Goal: Information Seeking & Learning: Learn about a topic

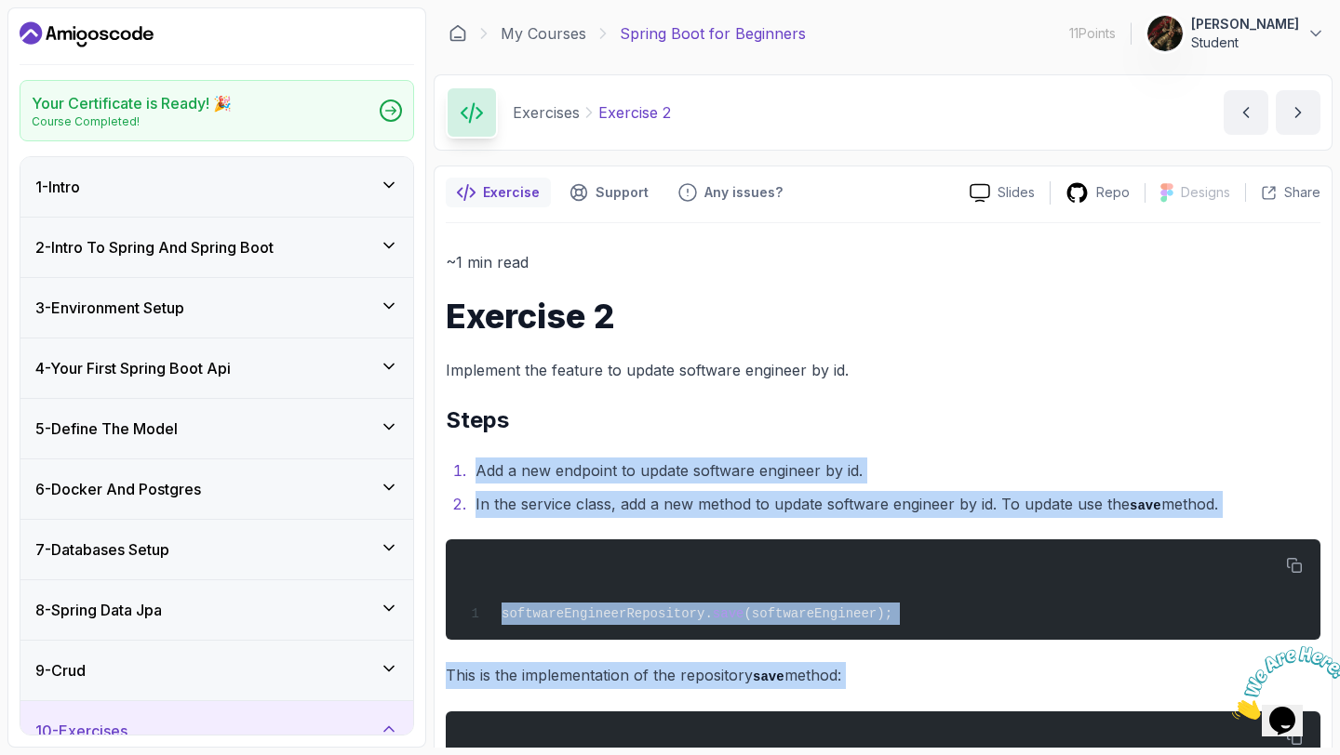
scroll to position [408, 0]
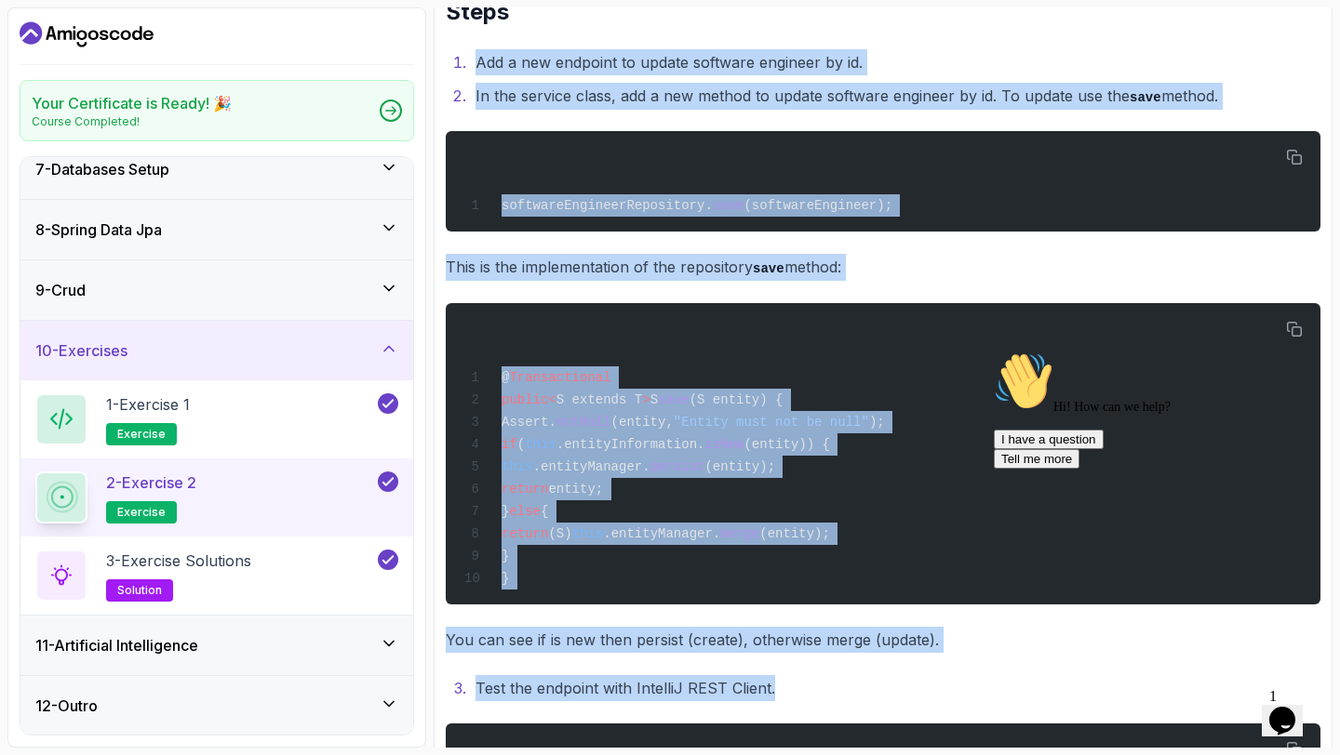
click at [267, 726] on div "12 - Outro" at bounding box center [216, 706] width 393 height 60
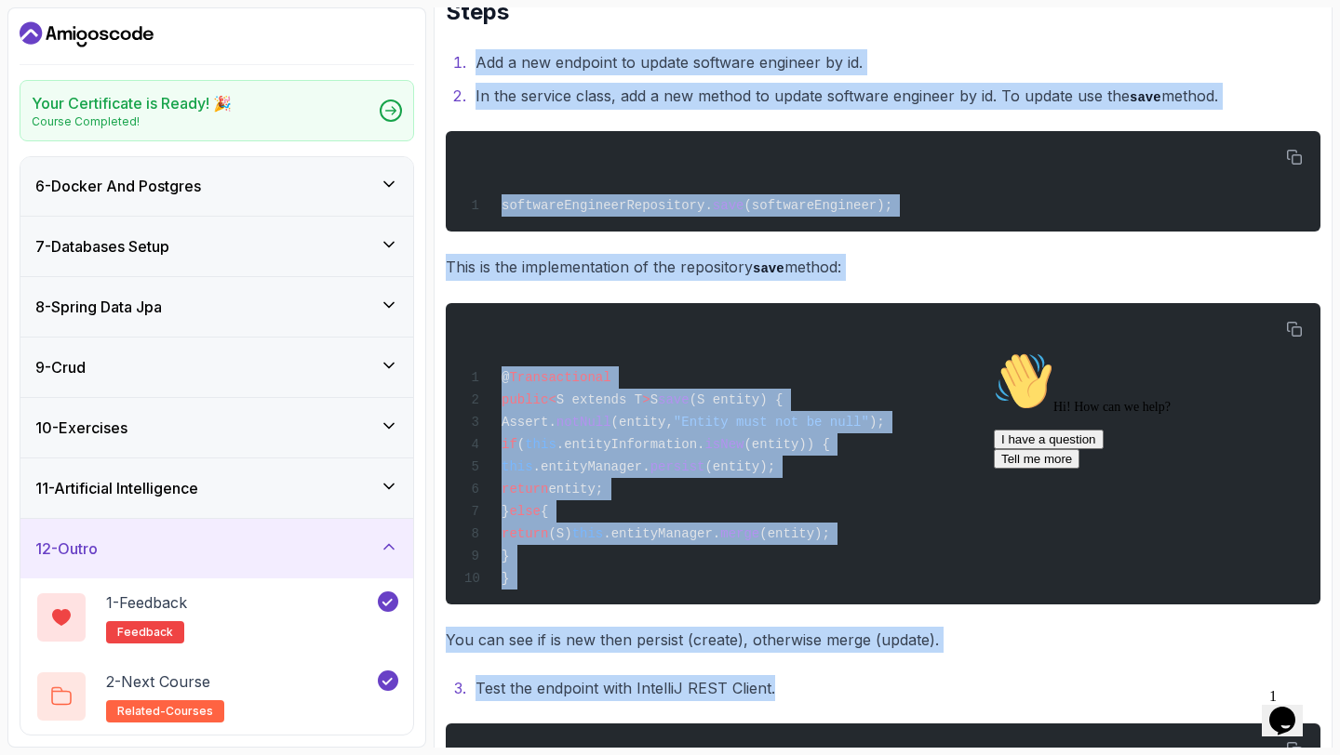
scroll to position [302, 0]
click at [180, 705] on span "related-courses" at bounding box center [165, 711] width 96 height 15
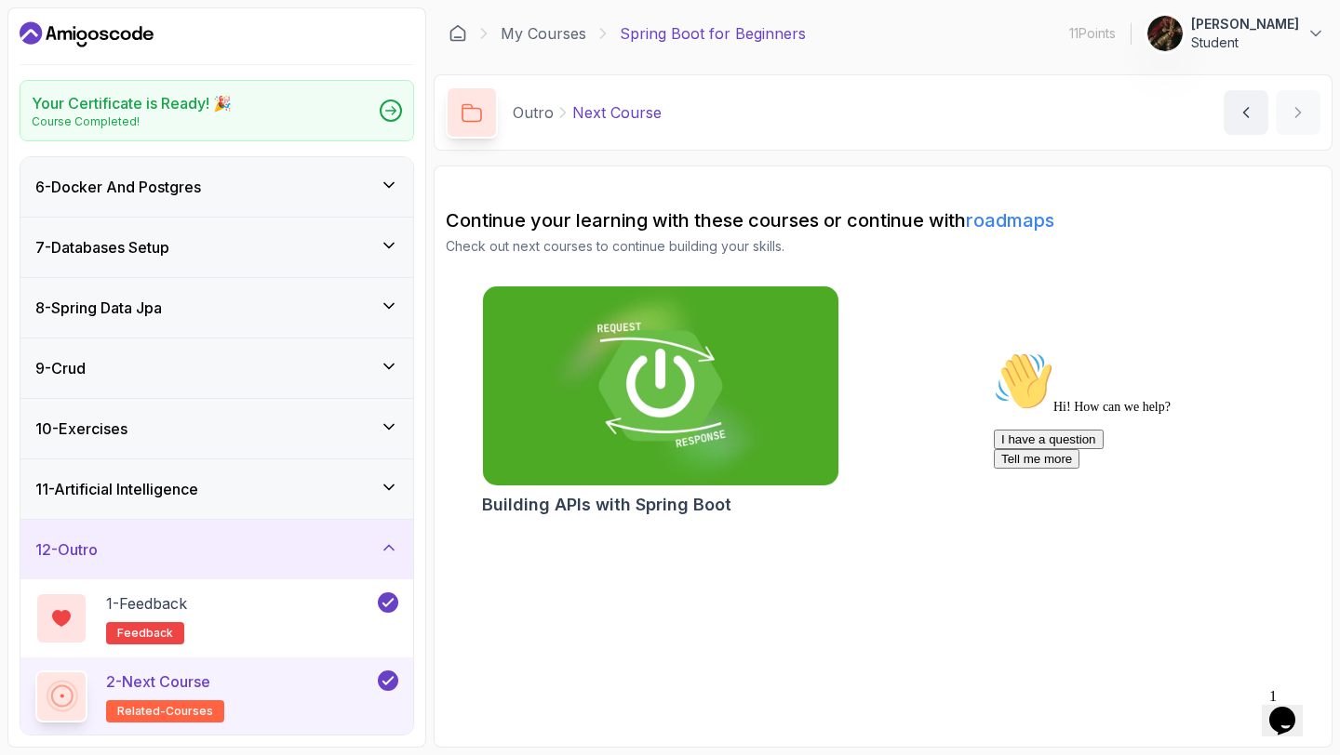
click at [563, 419] on img at bounding box center [659, 386] width 373 height 209
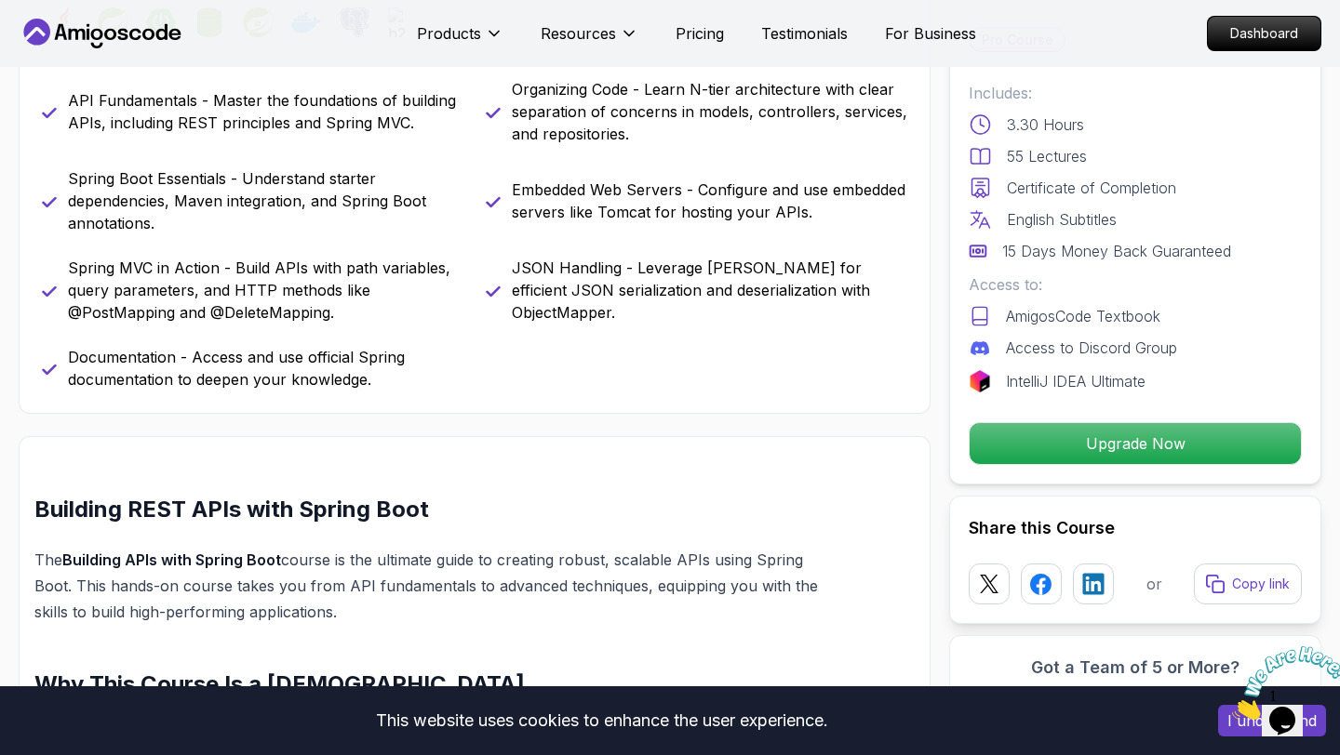
scroll to position [877, 0]
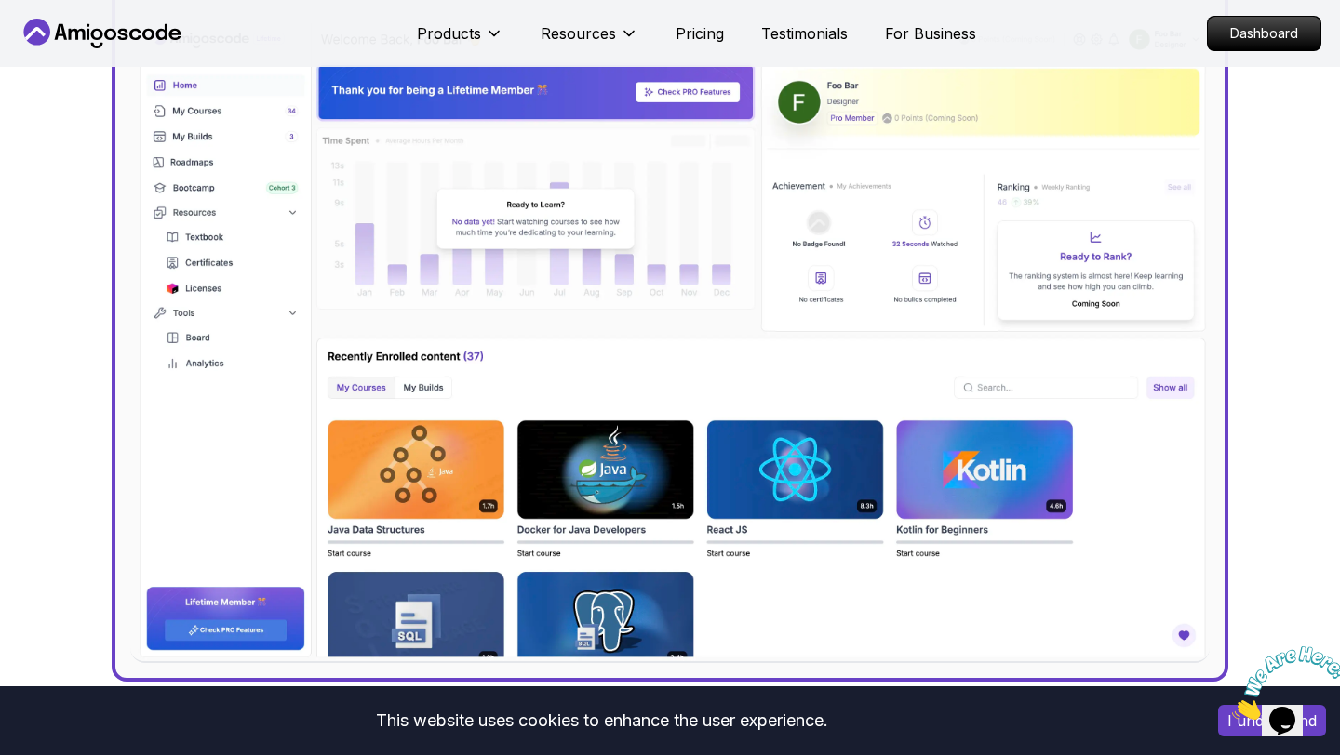
scroll to position [663, 0]
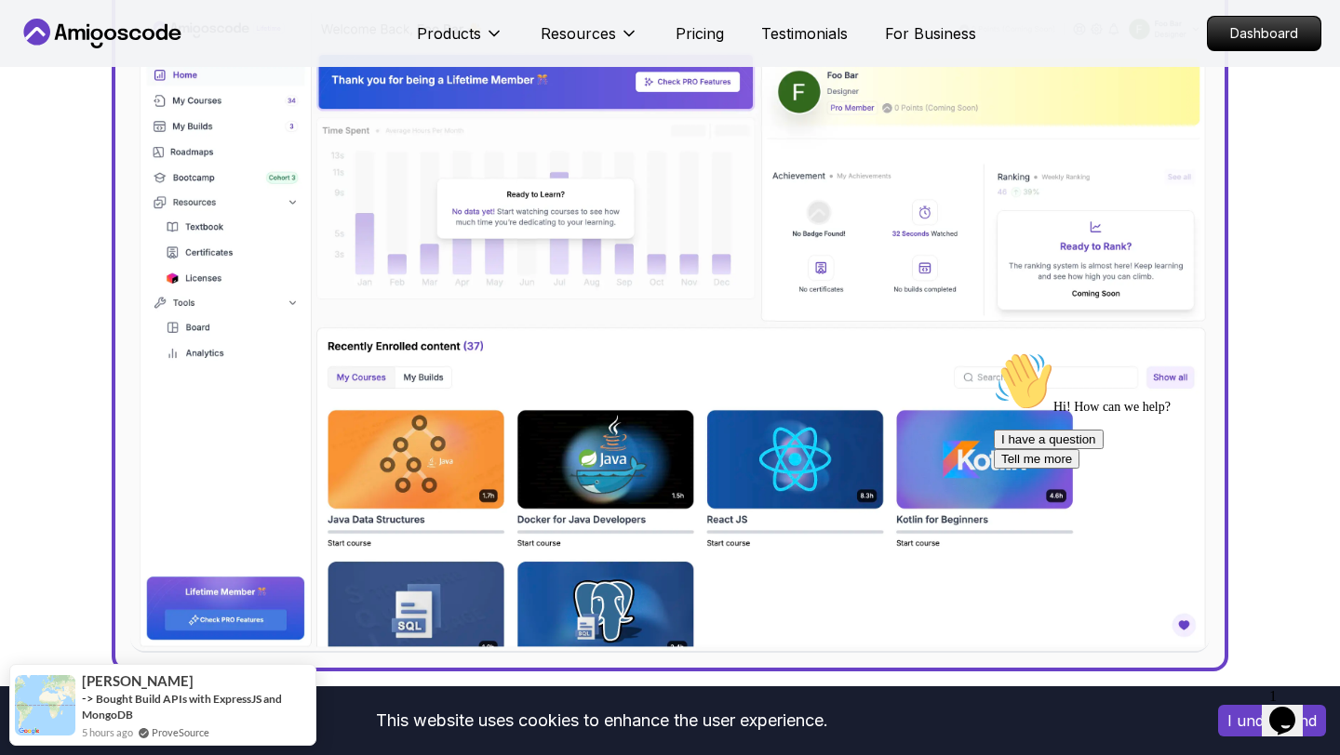
click at [160, 28] on icon at bounding box center [161, 32] width 11 height 16
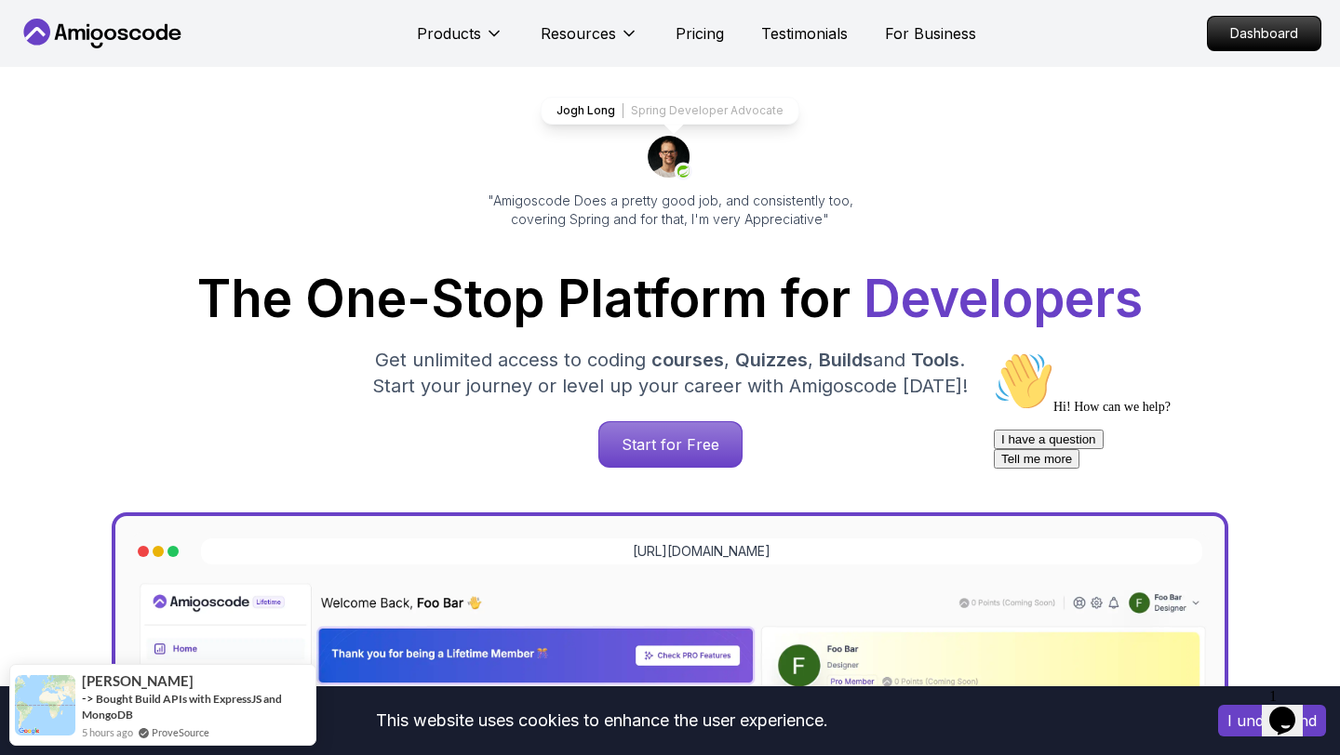
scroll to position [103, 0]
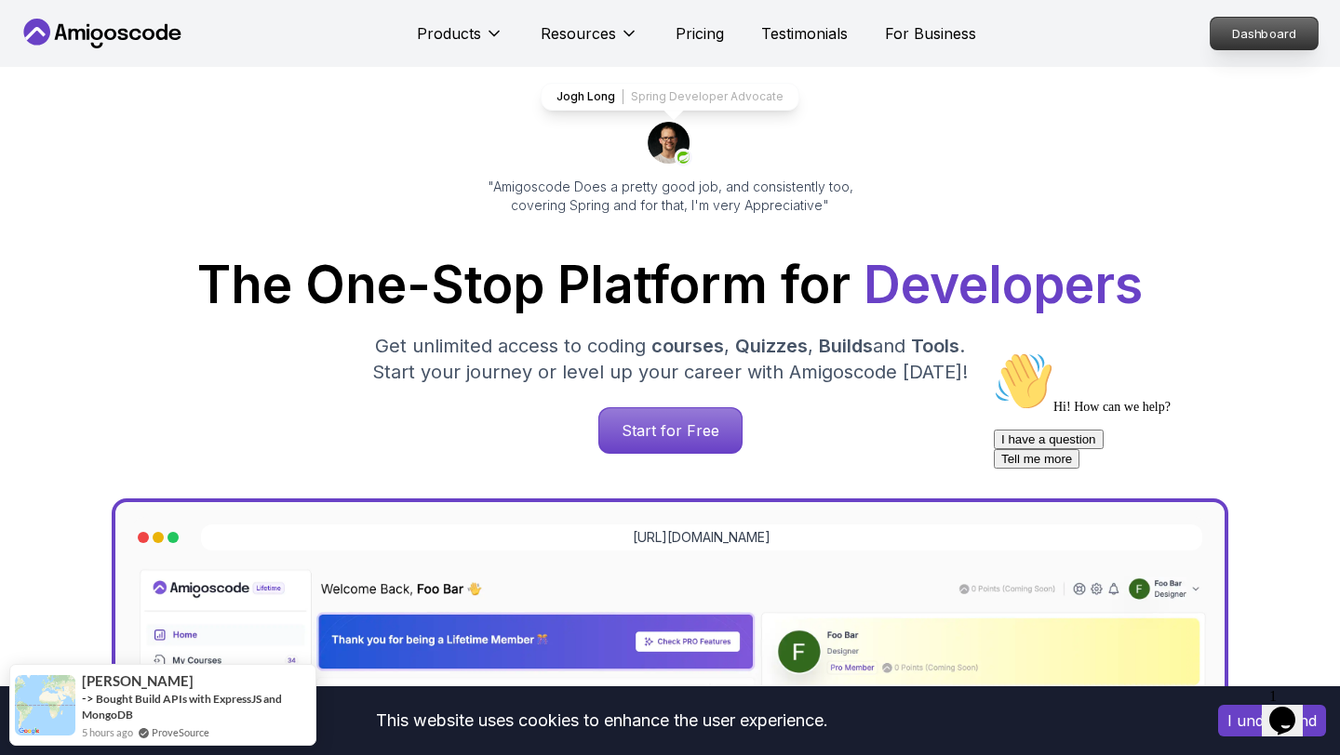
click at [1245, 35] on p "Dashboard" at bounding box center [1263, 34] width 107 height 32
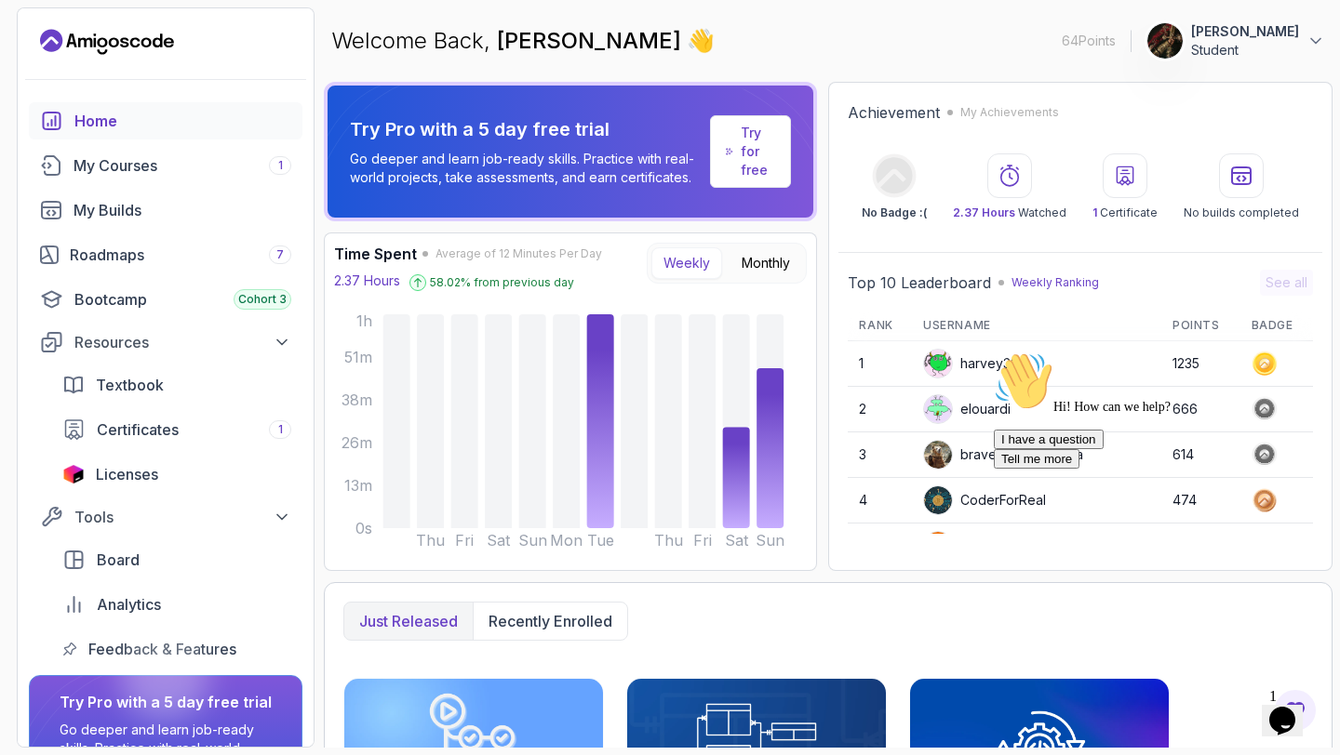
click at [1108, 192] on div at bounding box center [1124, 175] width 45 height 45
click at [1120, 192] on div at bounding box center [1124, 175] width 45 height 45
click at [1121, 168] on icon at bounding box center [1125, 176] width 22 height 22
click at [1117, 179] on icon at bounding box center [1125, 176] width 22 height 22
click at [1117, 175] on icon at bounding box center [1125, 176] width 22 height 22
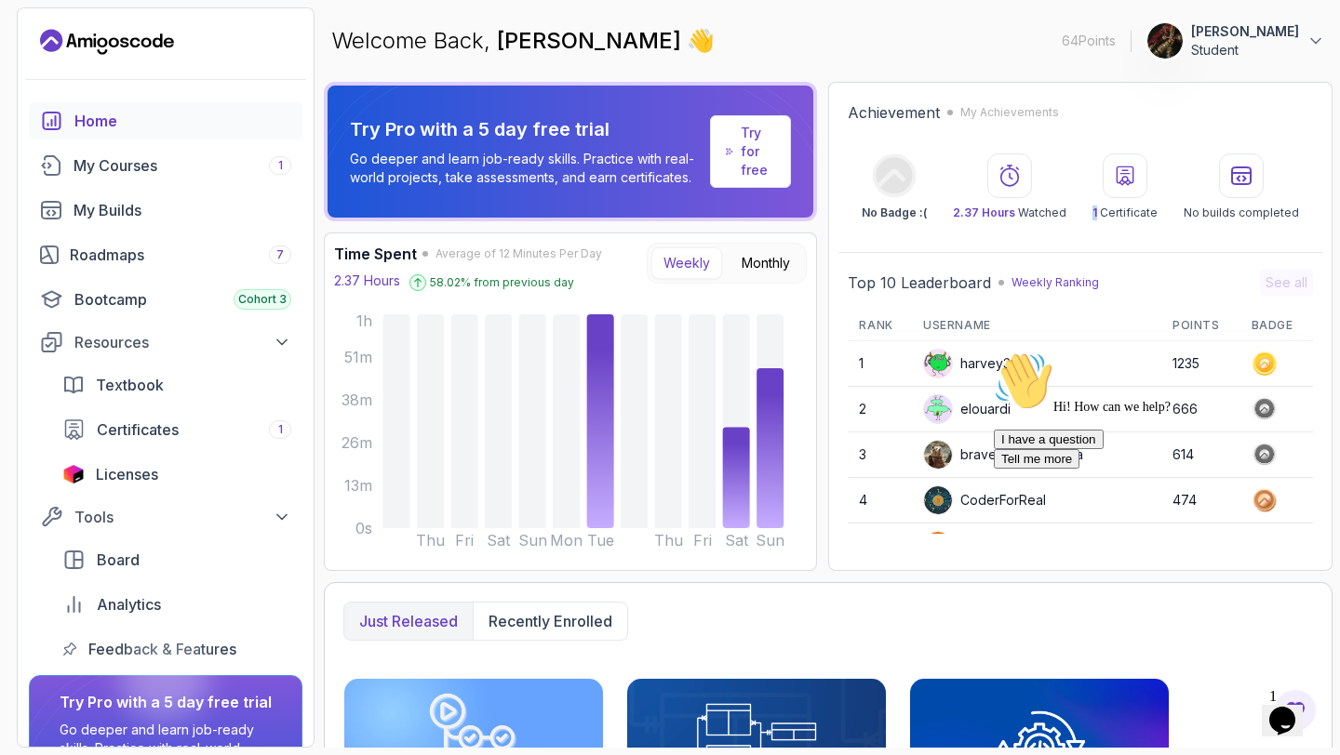
click at [1117, 175] on icon at bounding box center [1125, 176] width 22 height 22
click at [1123, 206] on p "1 Certificate" at bounding box center [1124, 213] width 65 height 15
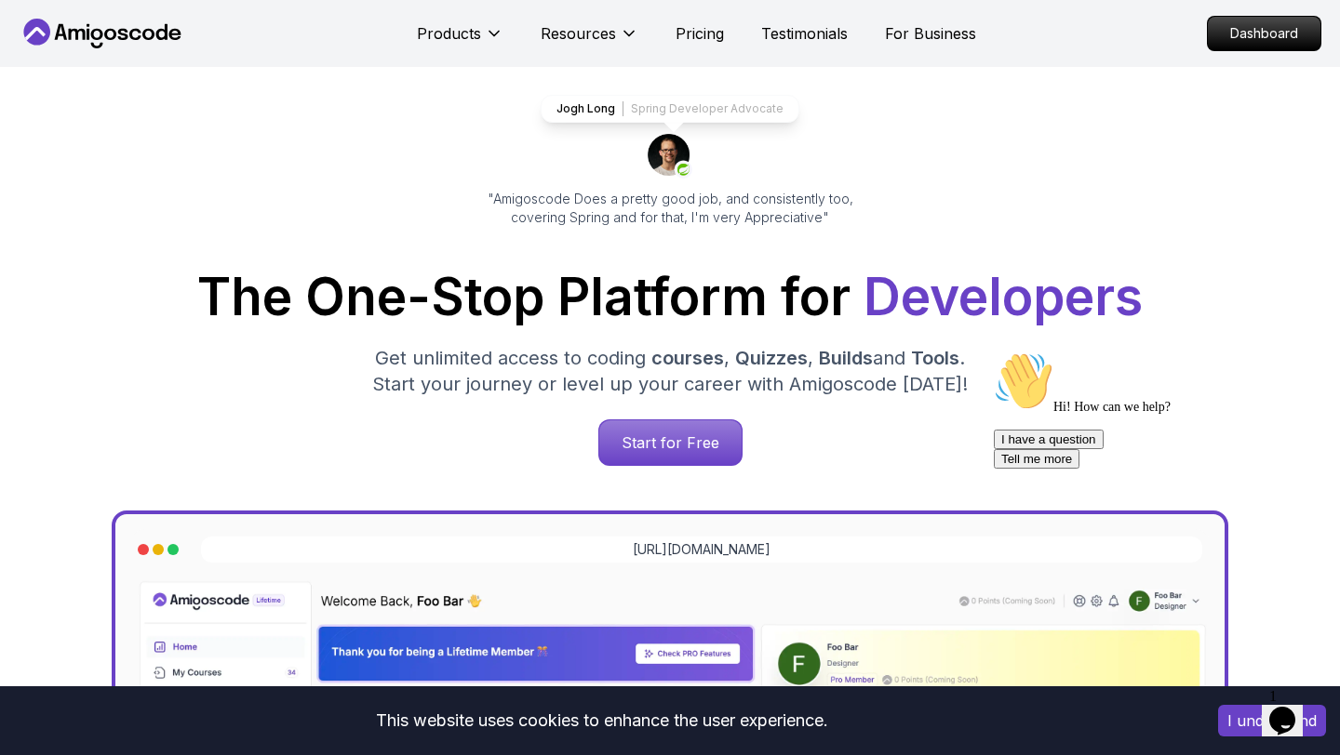
scroll to position [103, 0]
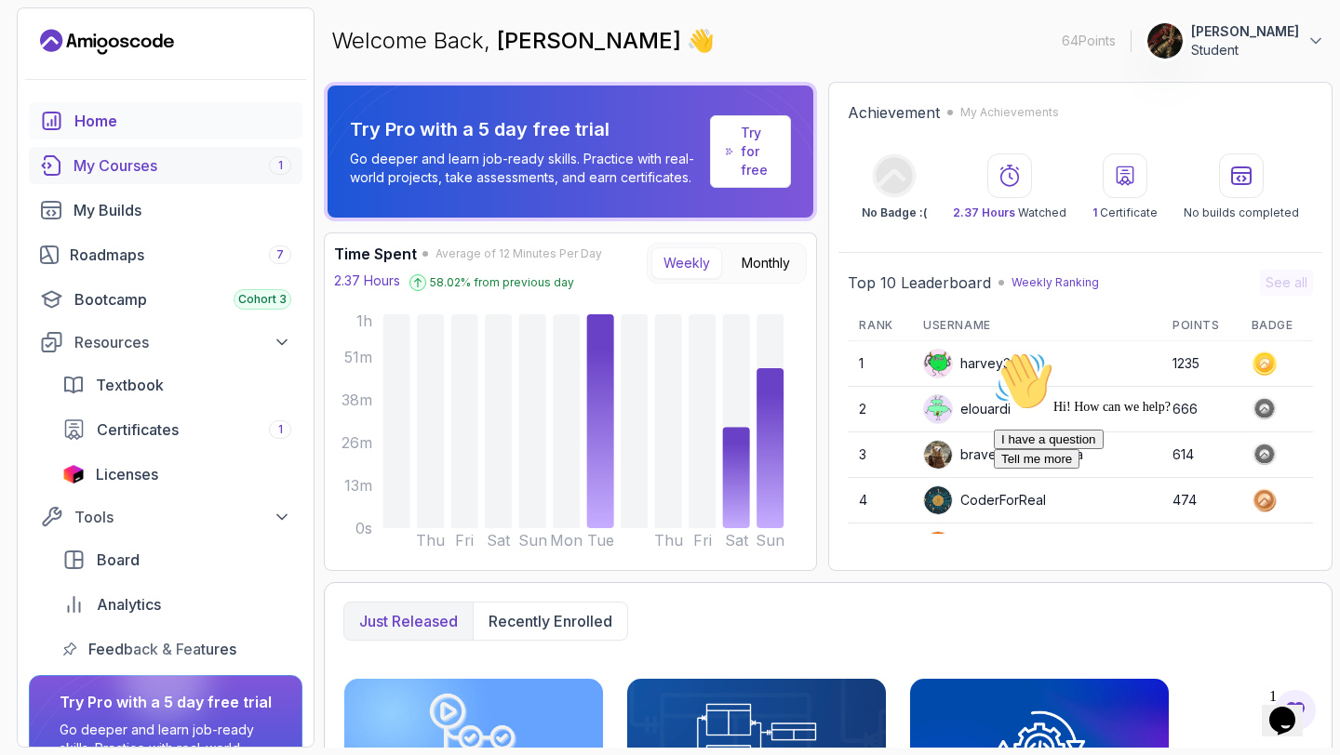
click at [177, 168] on div "My Courses 1" at bounding box center [182, 165] width 218 height 22
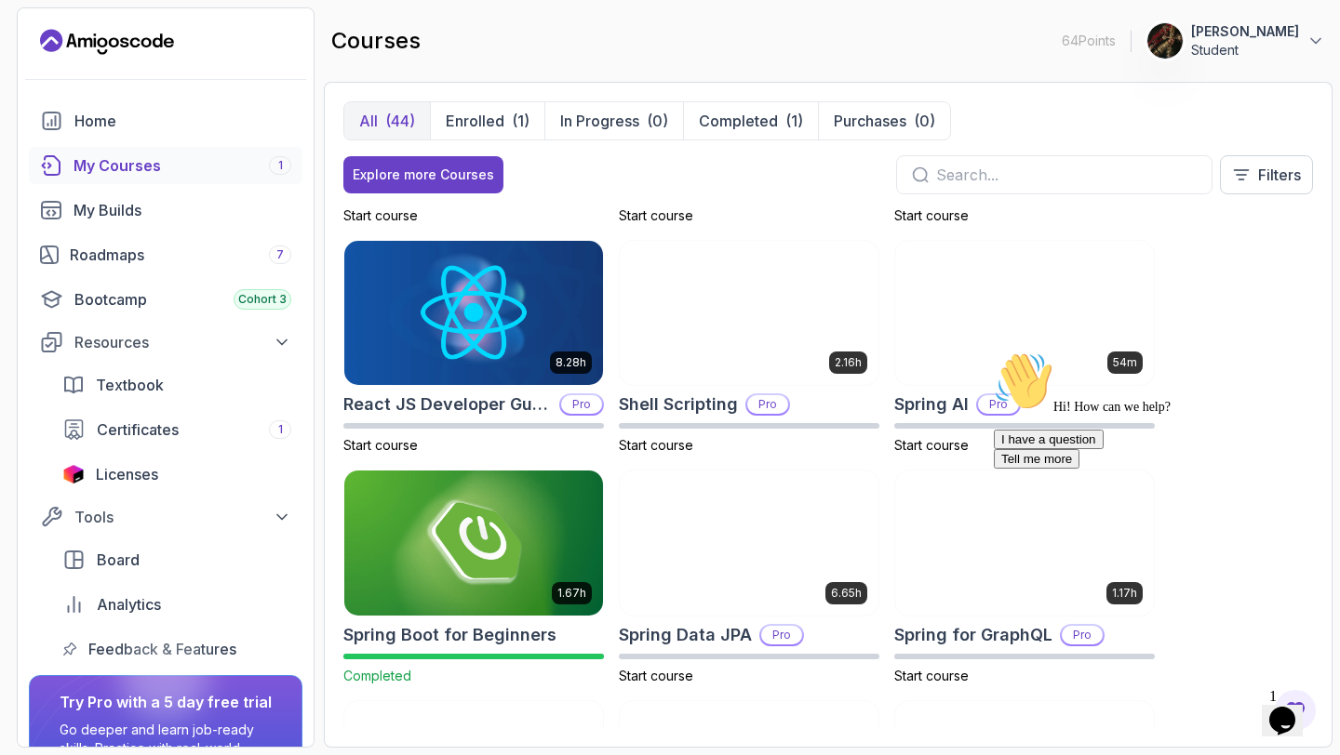
scroll to position [2530, 0]
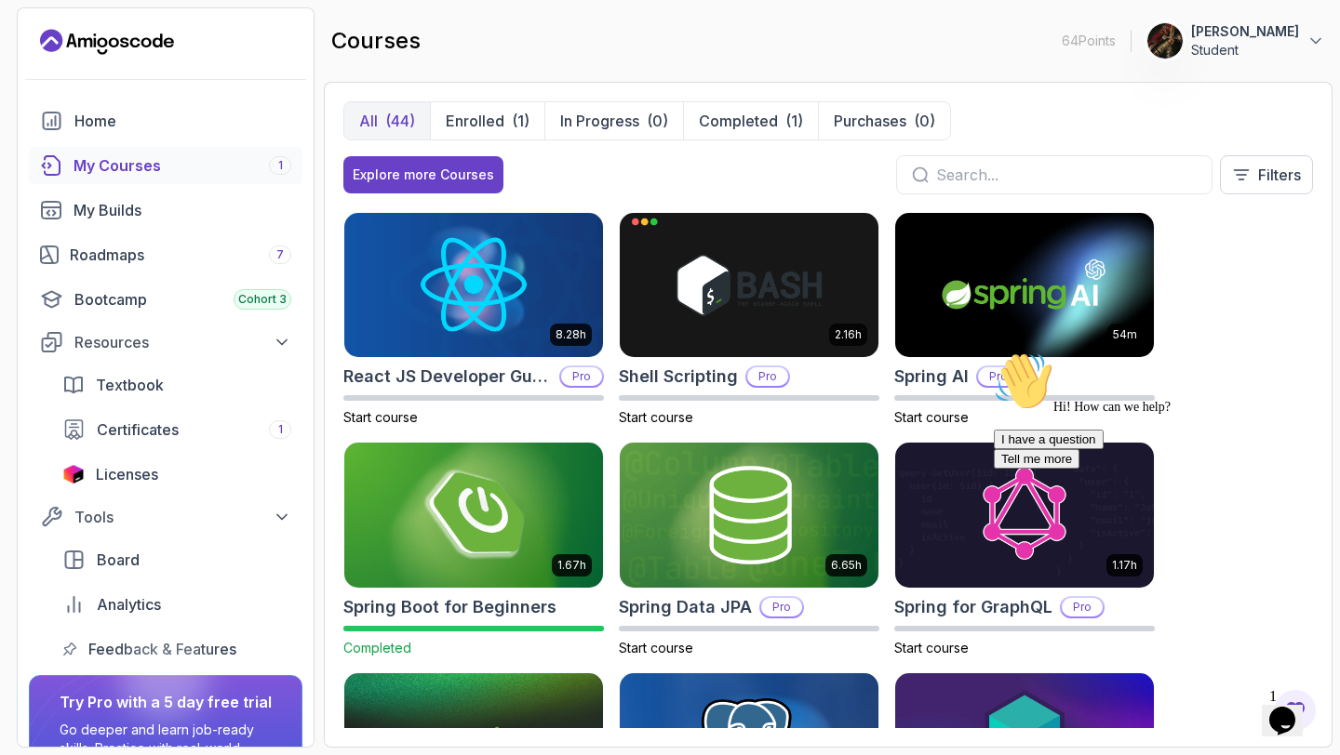
click at [426, 562] on img at bounding box center [474, 515] width 272 height 152
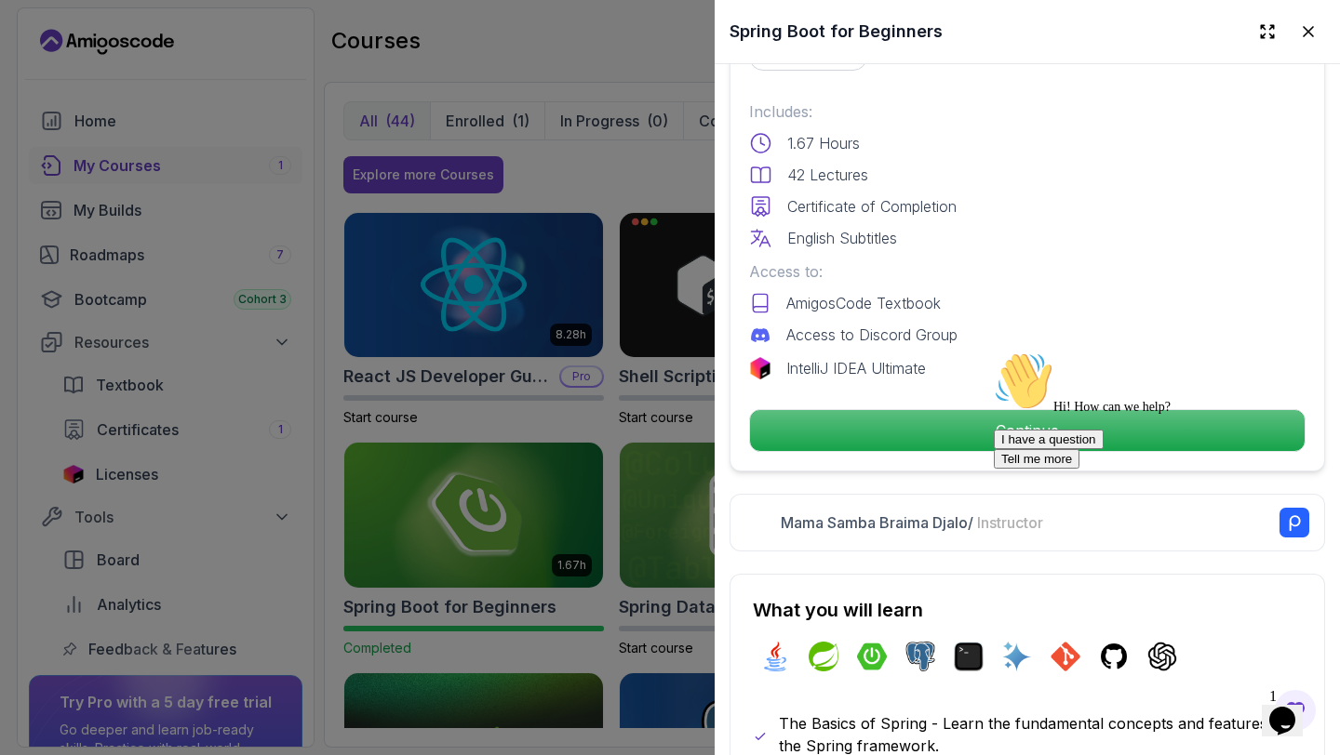
scroll to position [492, 0]
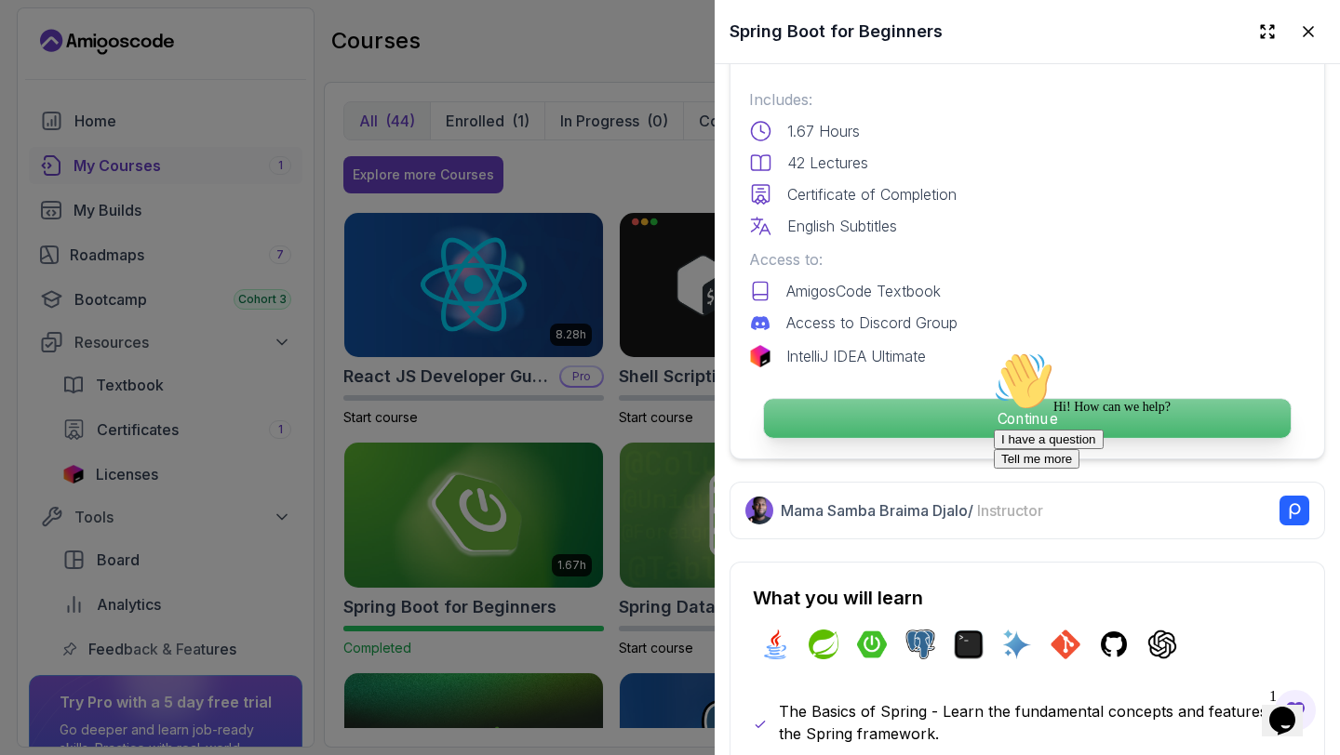
click at [962, 418] on p "Continue" at bounding box center [1027, 418] width 527 height 39
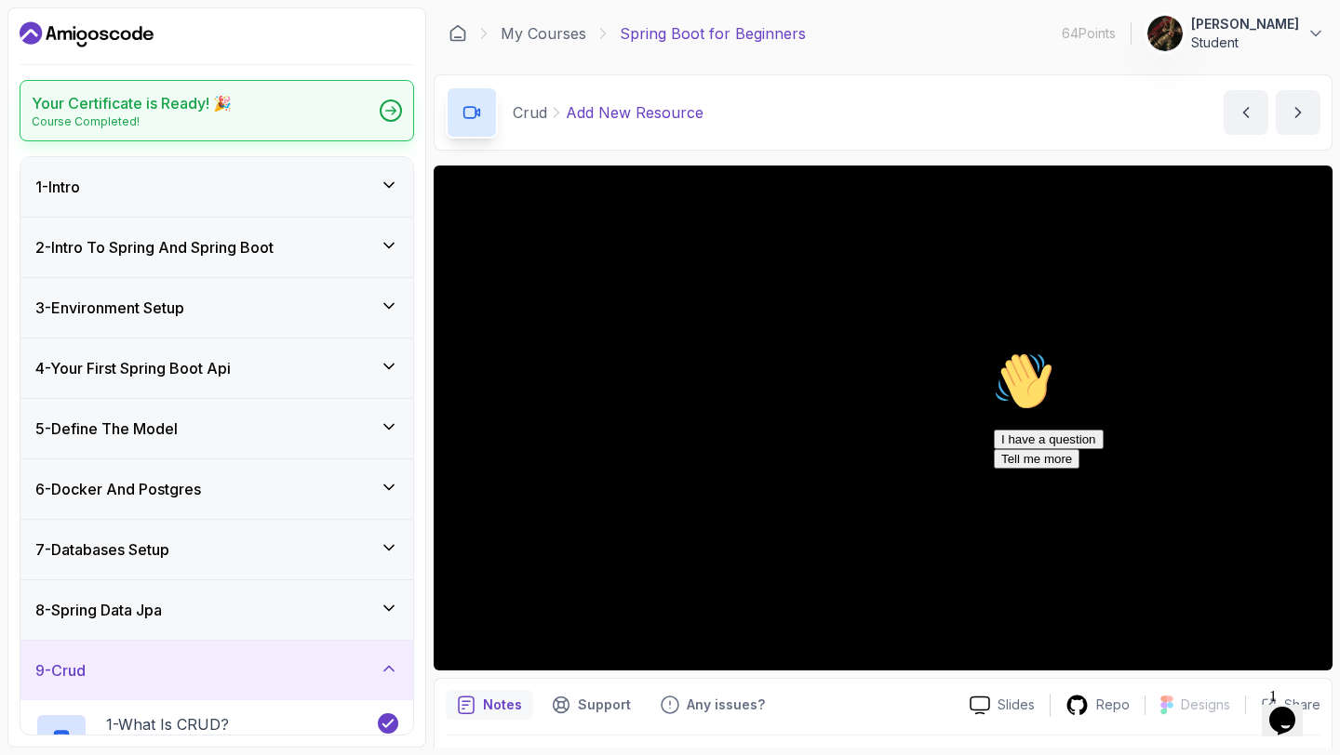
click at [220, 113] on h2 "Your Certificate is Ready! 🎉" at bounding box center [132, 103] width 200 height 22
click at [403, 103] on div "Your Certificate is Ready! 🎉 Course Completed!" at bounding box center [217, 110] width 394 height 61
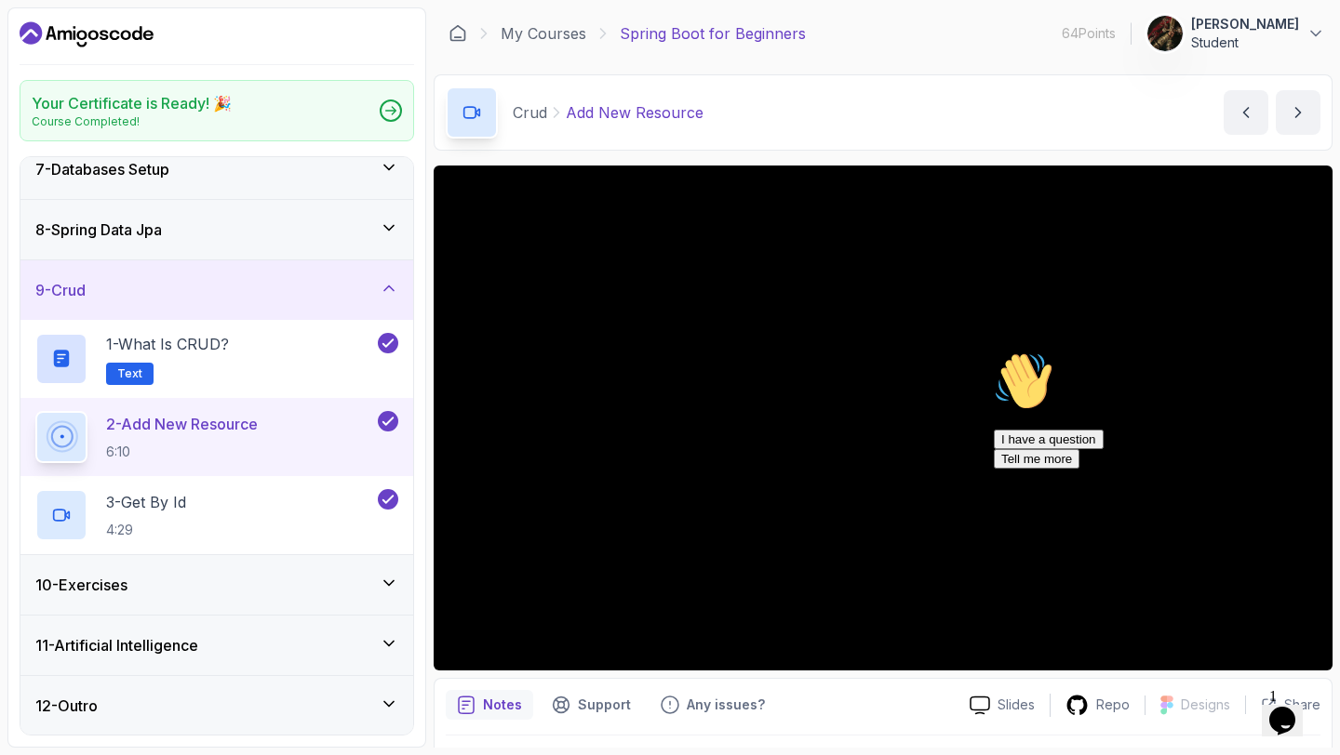
click at [222, 713] on div "12 - Outro" at bounding box center [216, 706] width 363 height 22
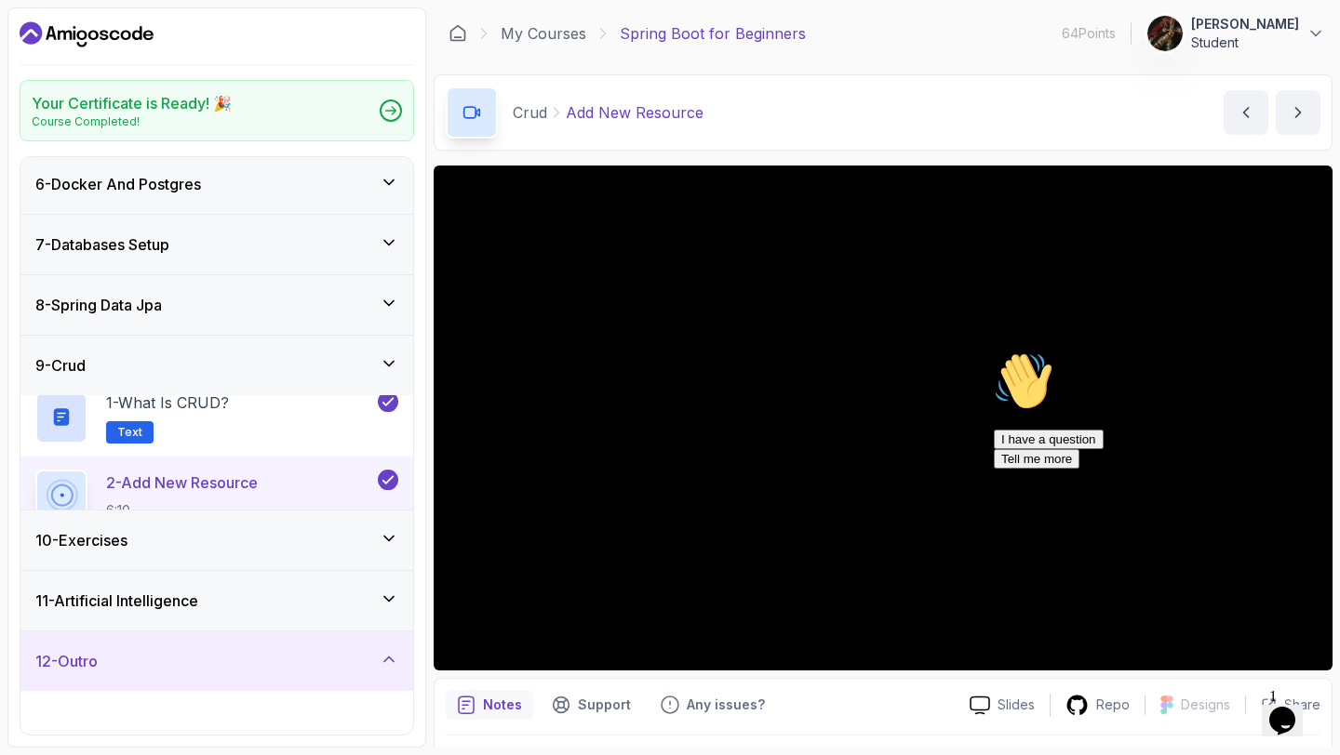
scroll to position [302, 0]
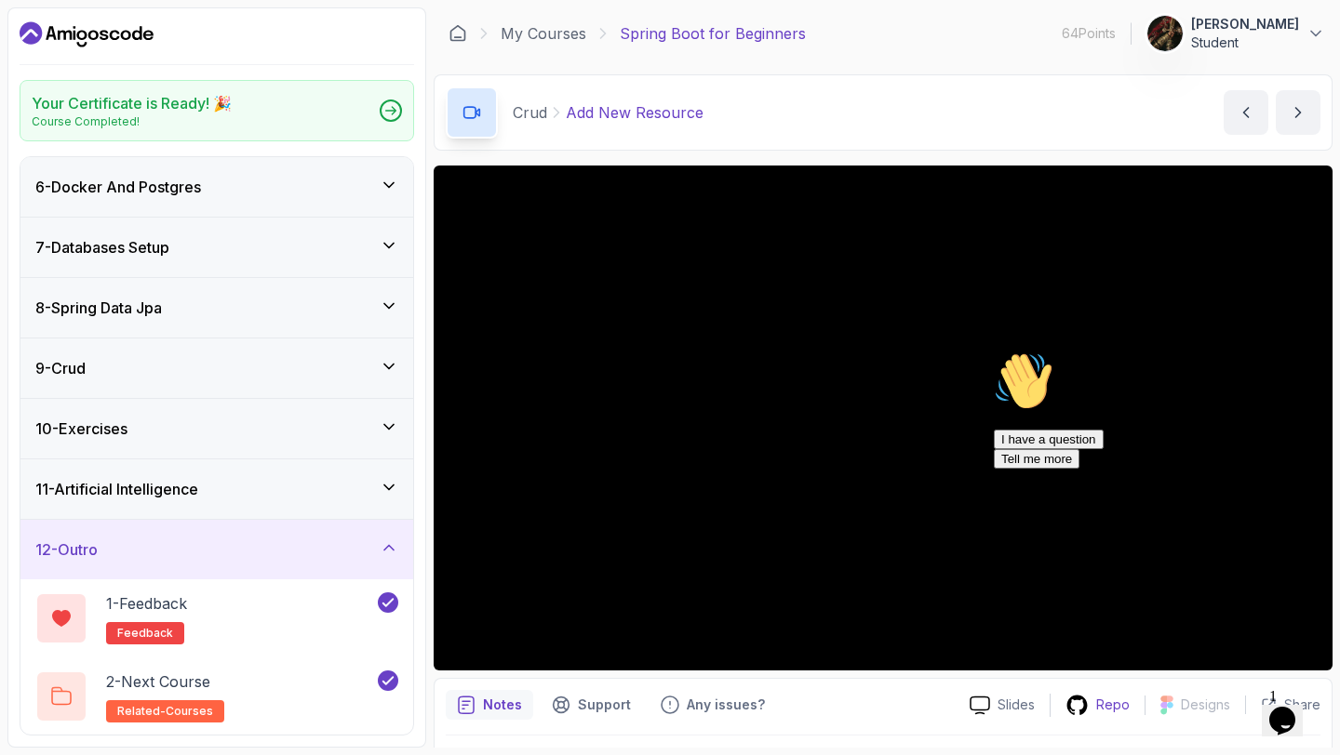
click at [1083, 715] on icon at bounding box center [1076, 705] width 23 height 23
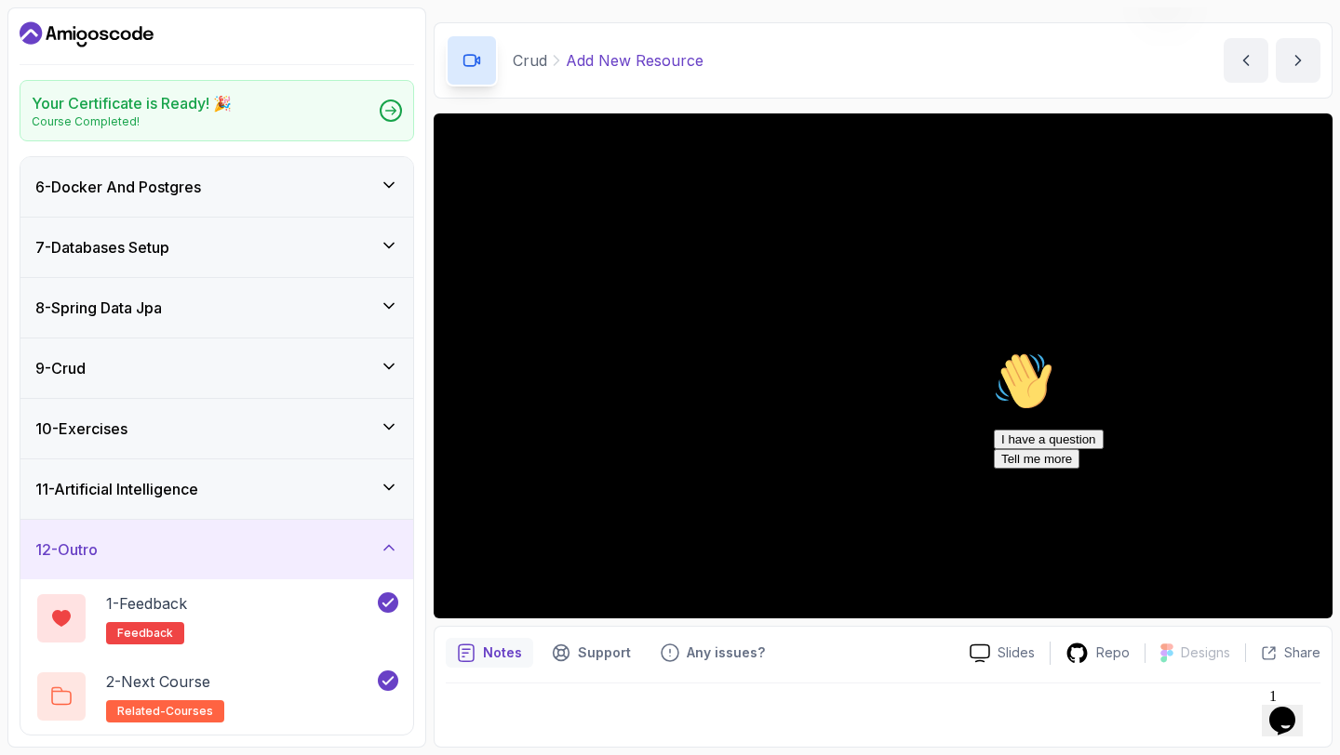
click at [391, 476] on div "11 - Artificial Intelligence" at bounding box center [216, 490] width 393 height 60
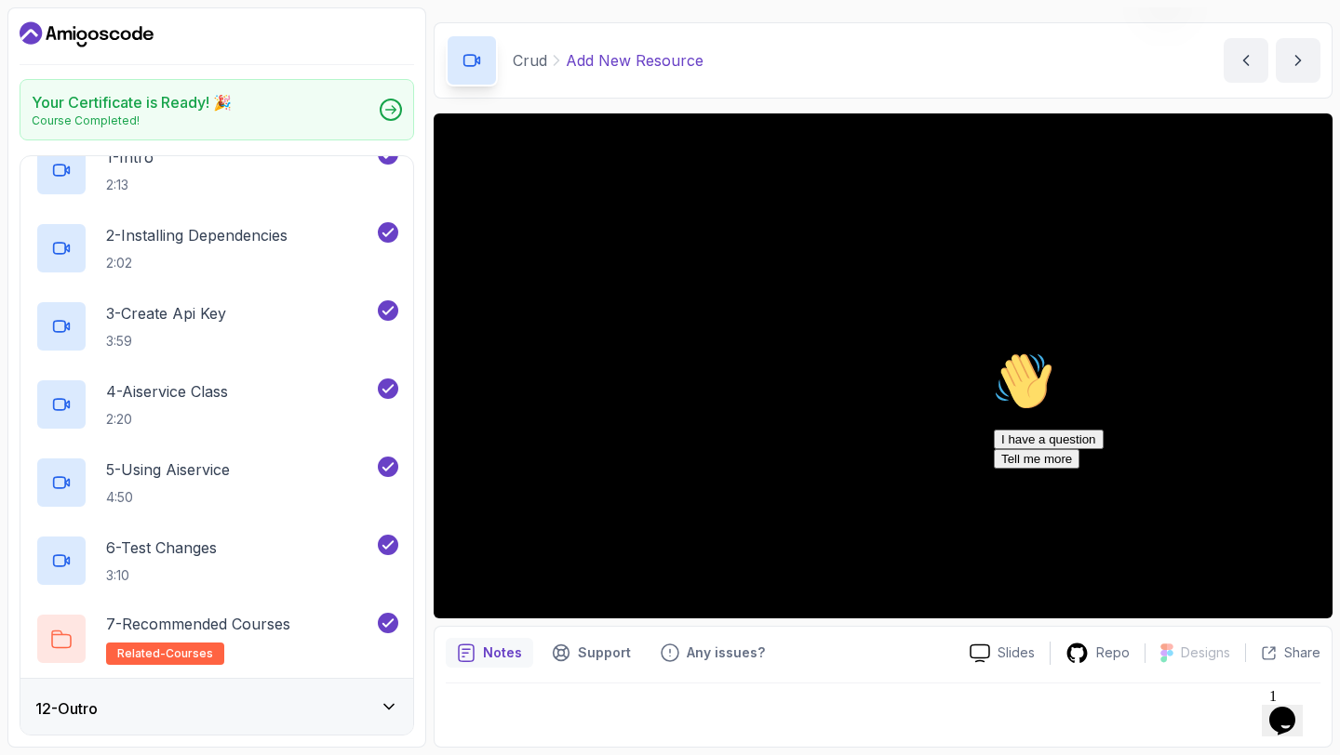
scroll to position [693, 0]
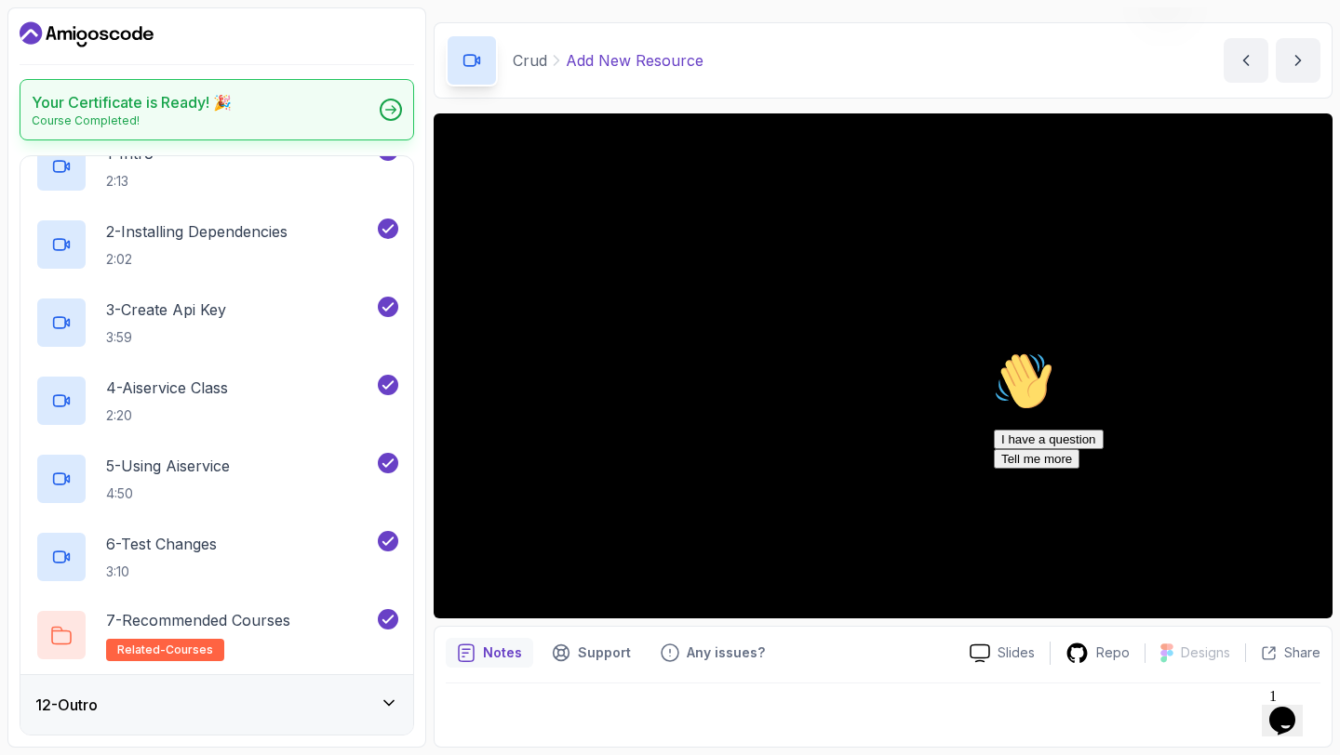
click at [392, 104] on div at bounding box center [391, 110] width 22 height 22
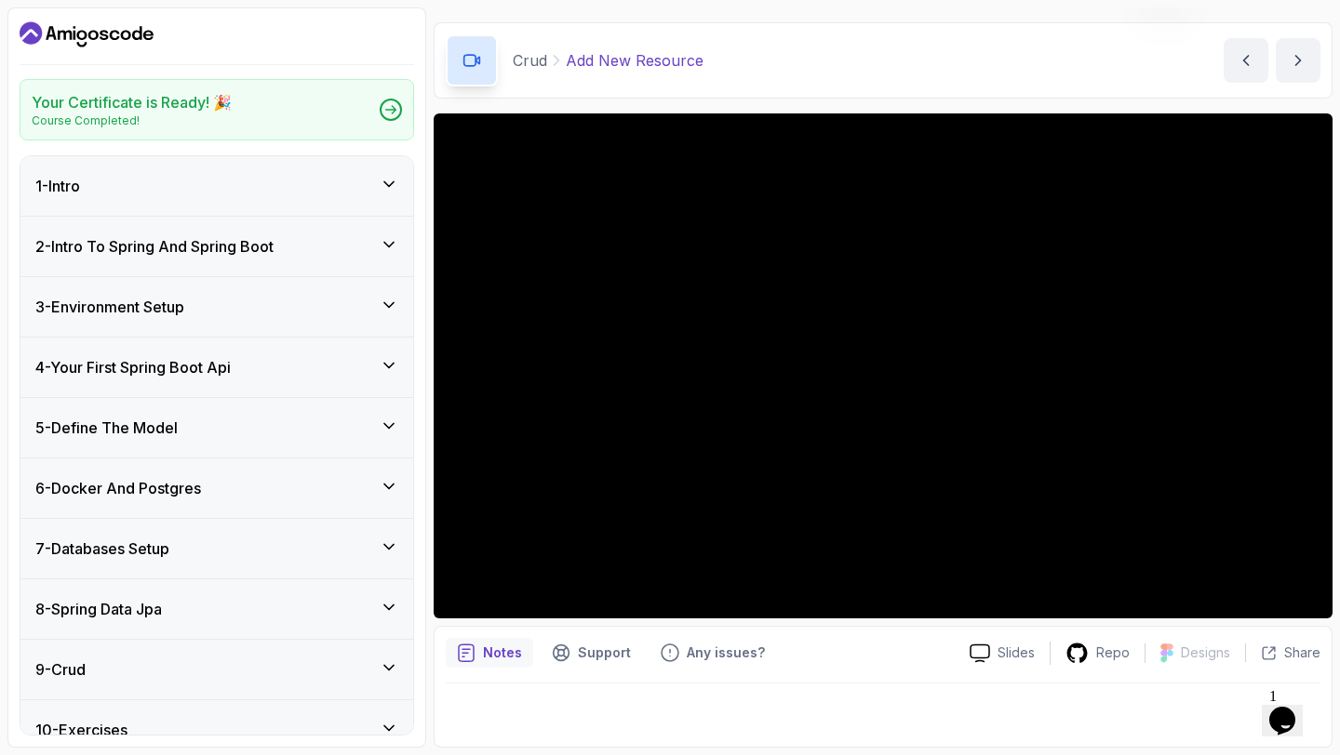
scroll to position [0, 0]
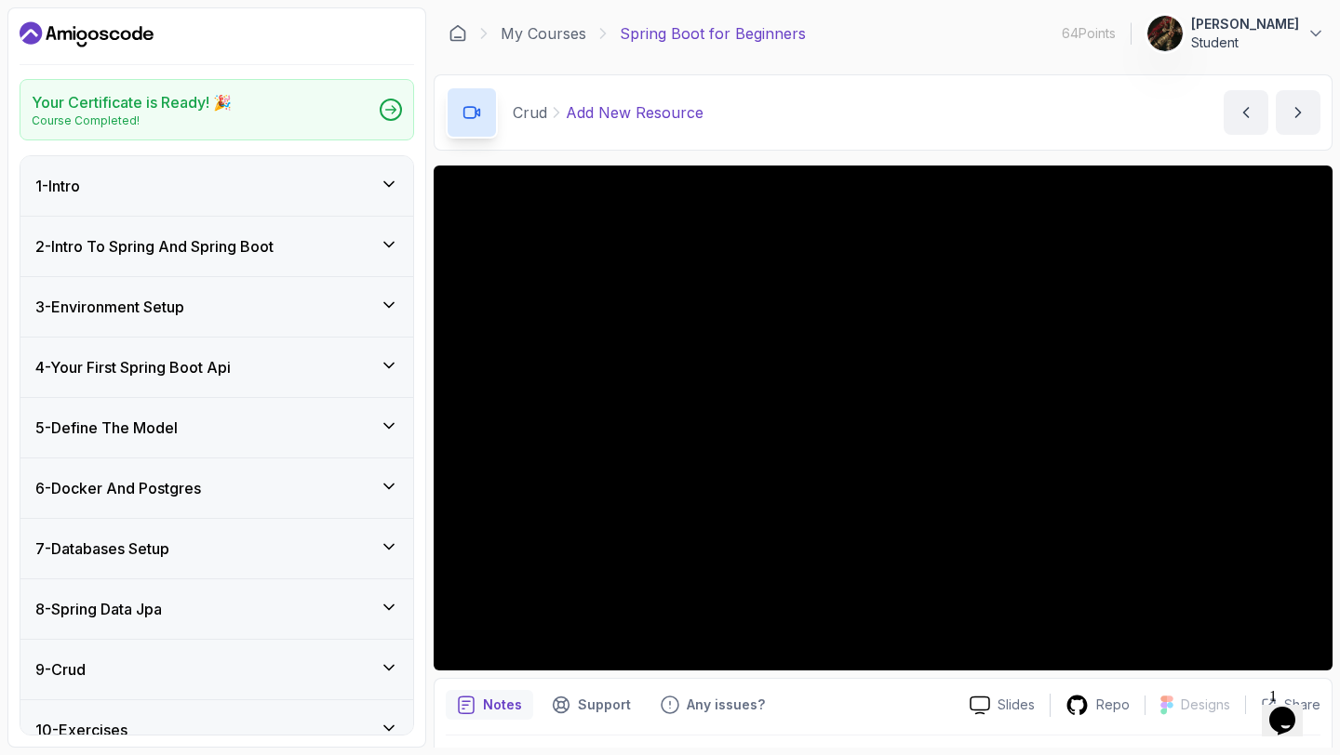
click at [1219, 27] on p "Ojaswita Sharma" at bounding box center [1245, 24] width 108 height 19
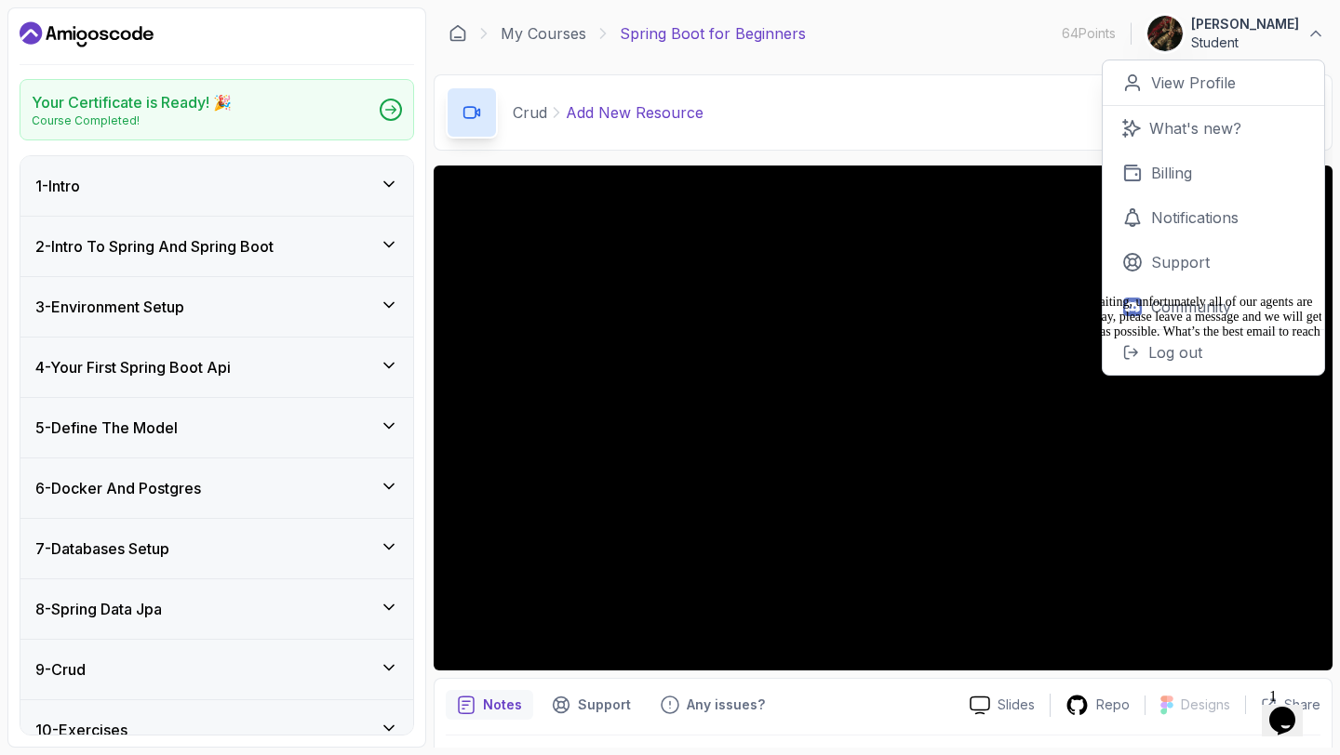
click at [152, 15] on div "Your Certificate is Ready! 🎉 Course Completed! 1 - Intro 2 - Intro To Spring An…" at bounding box center [216, 377] width 419 height 740
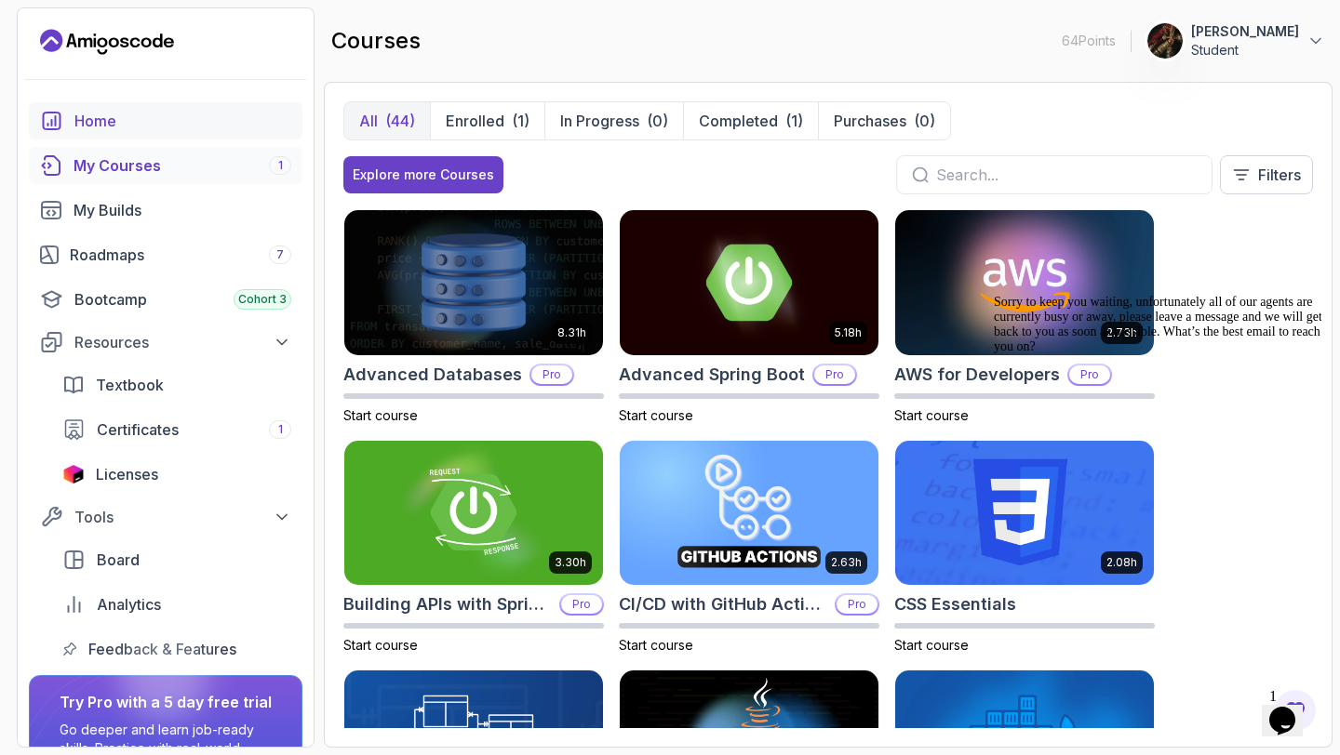
click at [230, 117] on div "Home" at bounding box center [182, 121] width 217 height 22
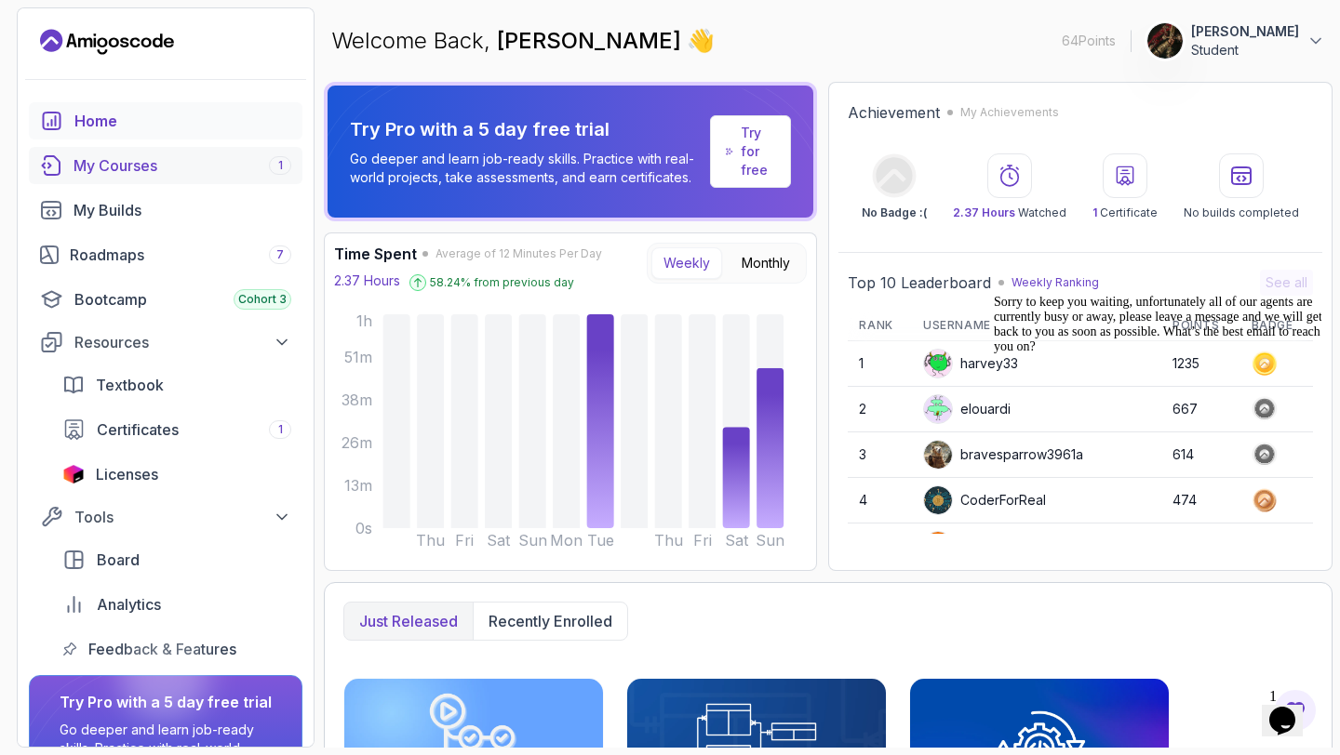
click at [183, 180] on link "My Courses 1" at bounding box center [165, 165] width 273 height 37
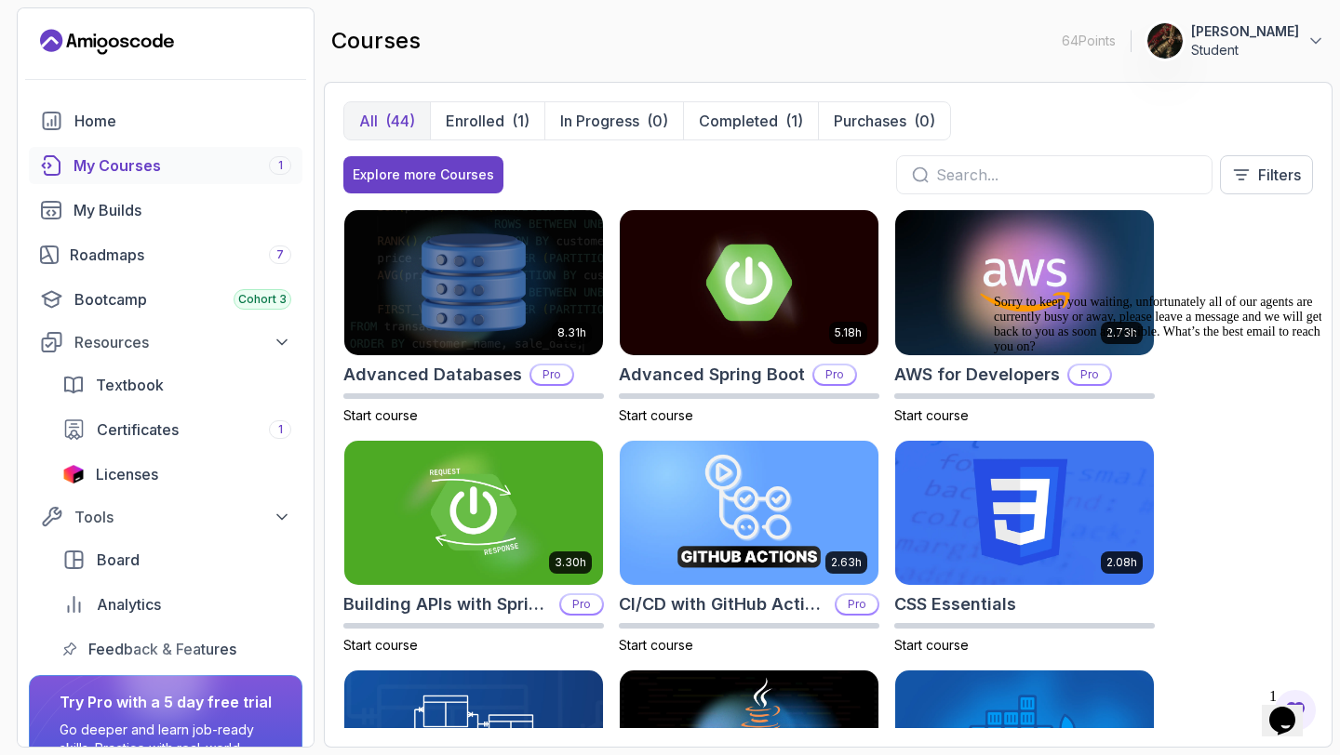
click at [1067, 173] on input "text" at bounding box center [1066, 175] width 260 height 22
click at [1048, 303] on div "Sorry to keep you waiting, unfortunately all of our agents are currently busy o…" at bounding box center [1161, 325] width 335 height 60
click at [1004, 297] on div "Sorry to keep you waiting, unfortunately all of our agents are currently busy o…" at bounding box center [1161, 325] width 335 height 60
click at [961, 260] on img at bounding box center [1024, 283] width 272 height 152
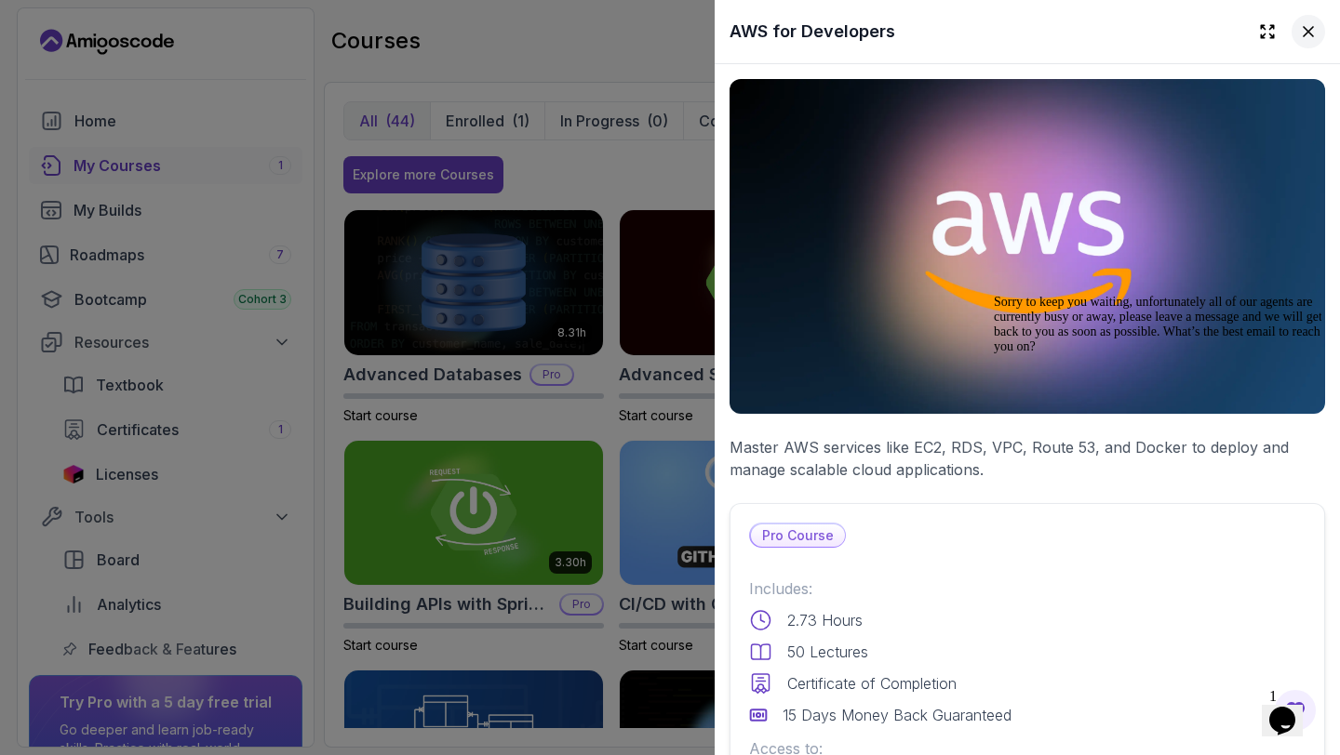
click at [1311, 28] on icon at bounding box center [1307, 31] width 9 height 9
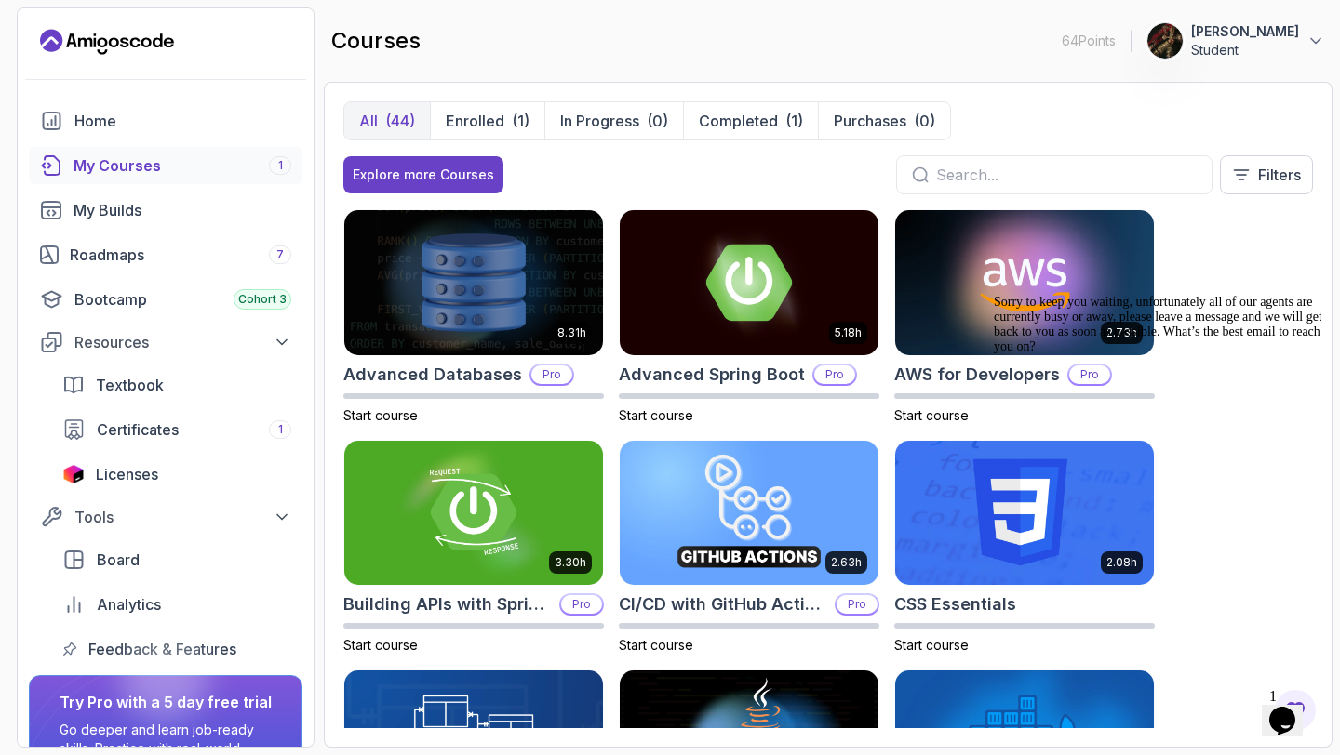
click at [998, 167] on input "text" at bounding box center [1066, 175] width 260 height 22
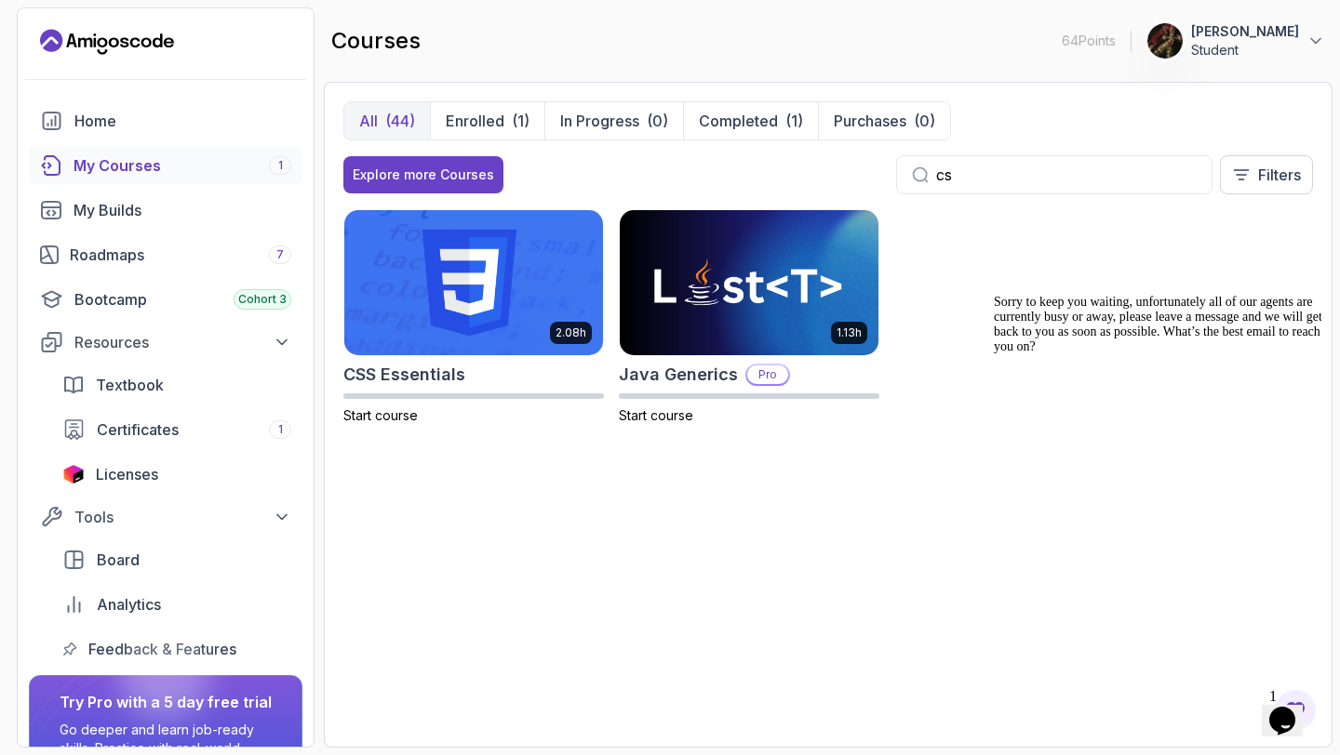
type input "c"
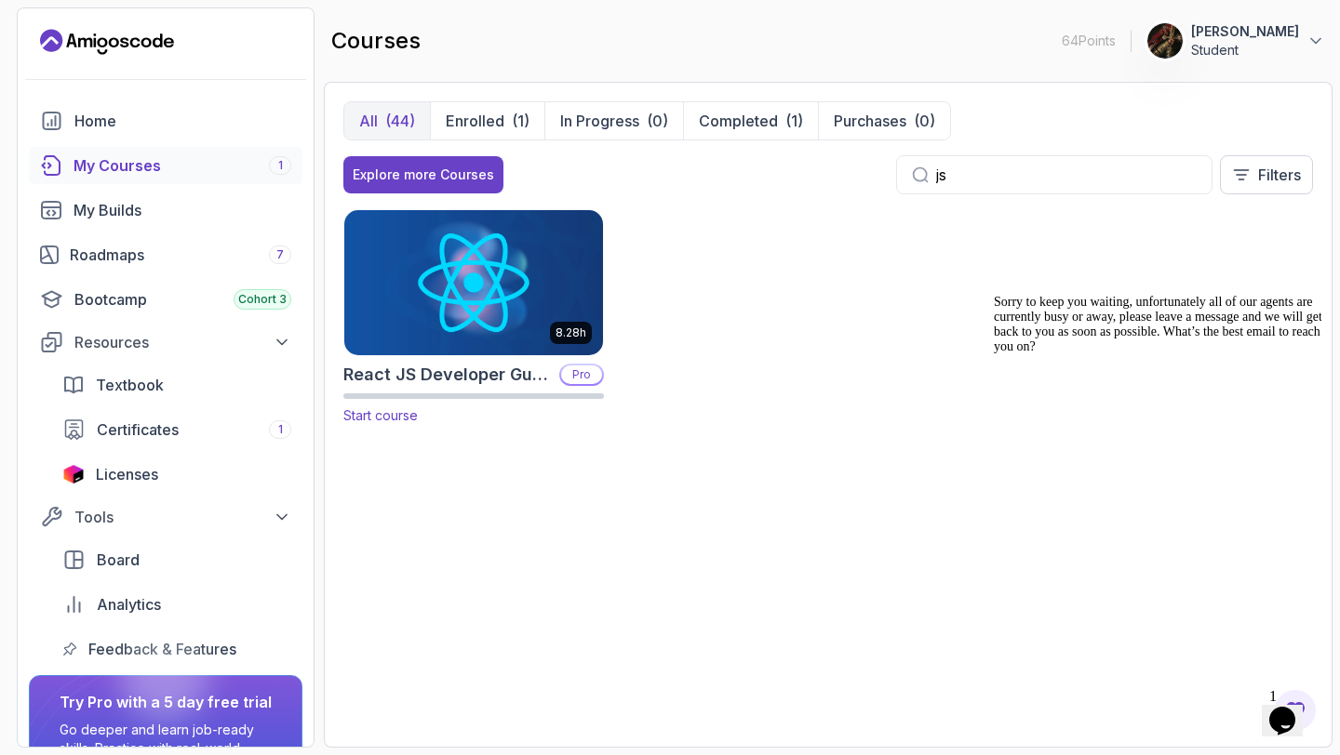
type input "js"
click at [502, 303] on img at bounding box center [474, 283] width 272 height 152
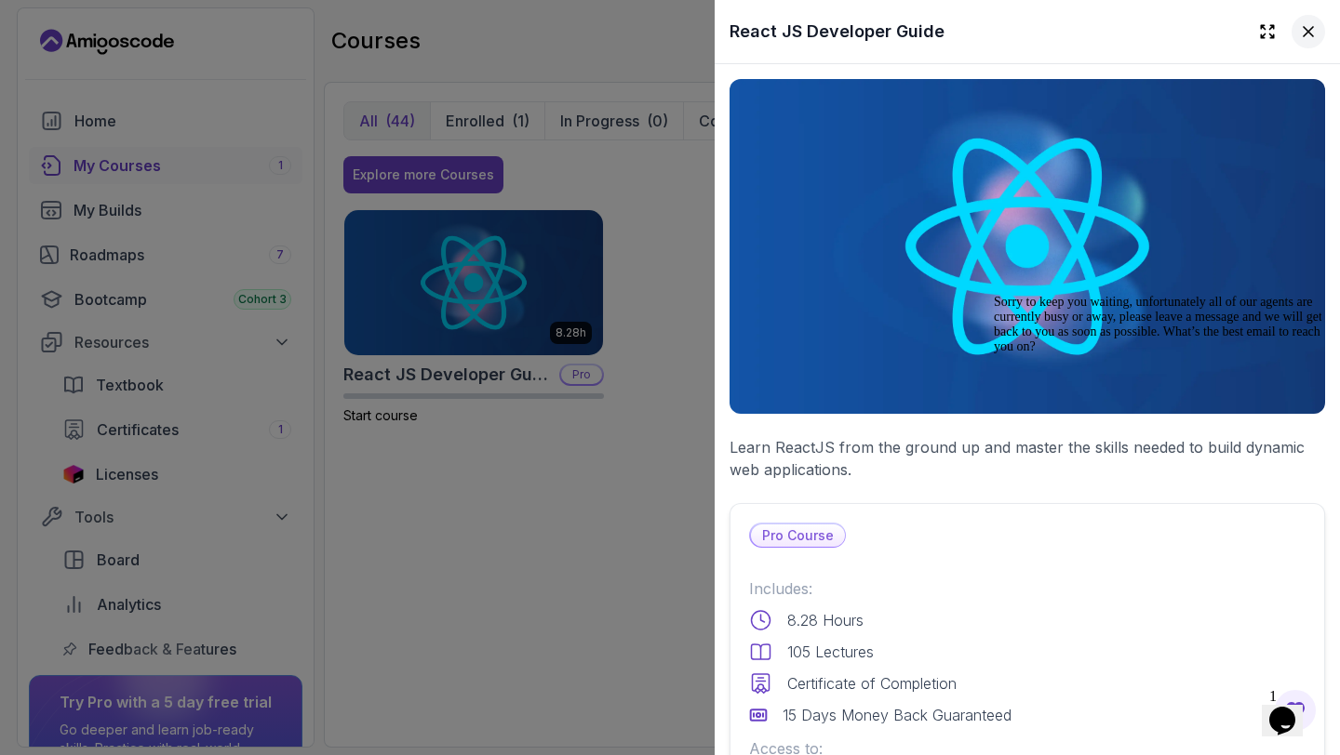
click at [1301, 41] on button at bounding box center [1307, 31] width 33 height 33
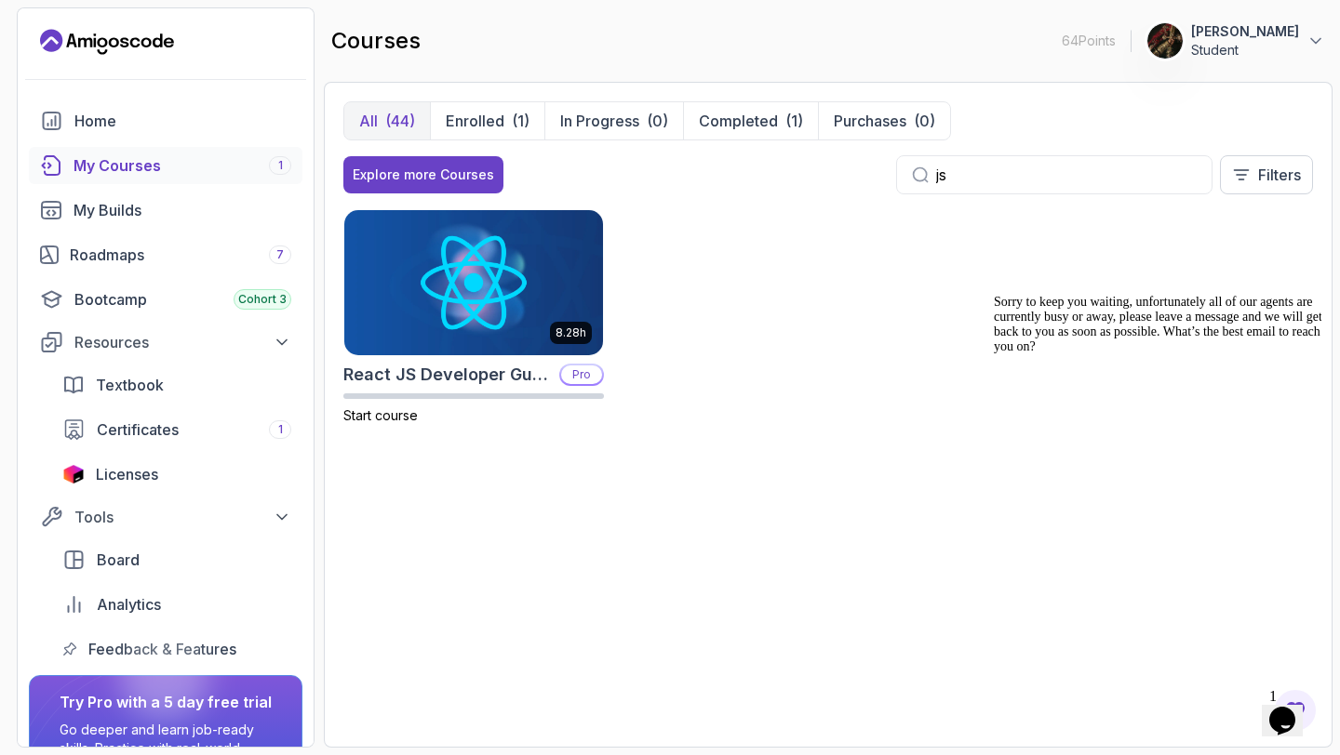
click at [1105, 174] on input "js" at bounding box center [1066, 175] width 260 height 22
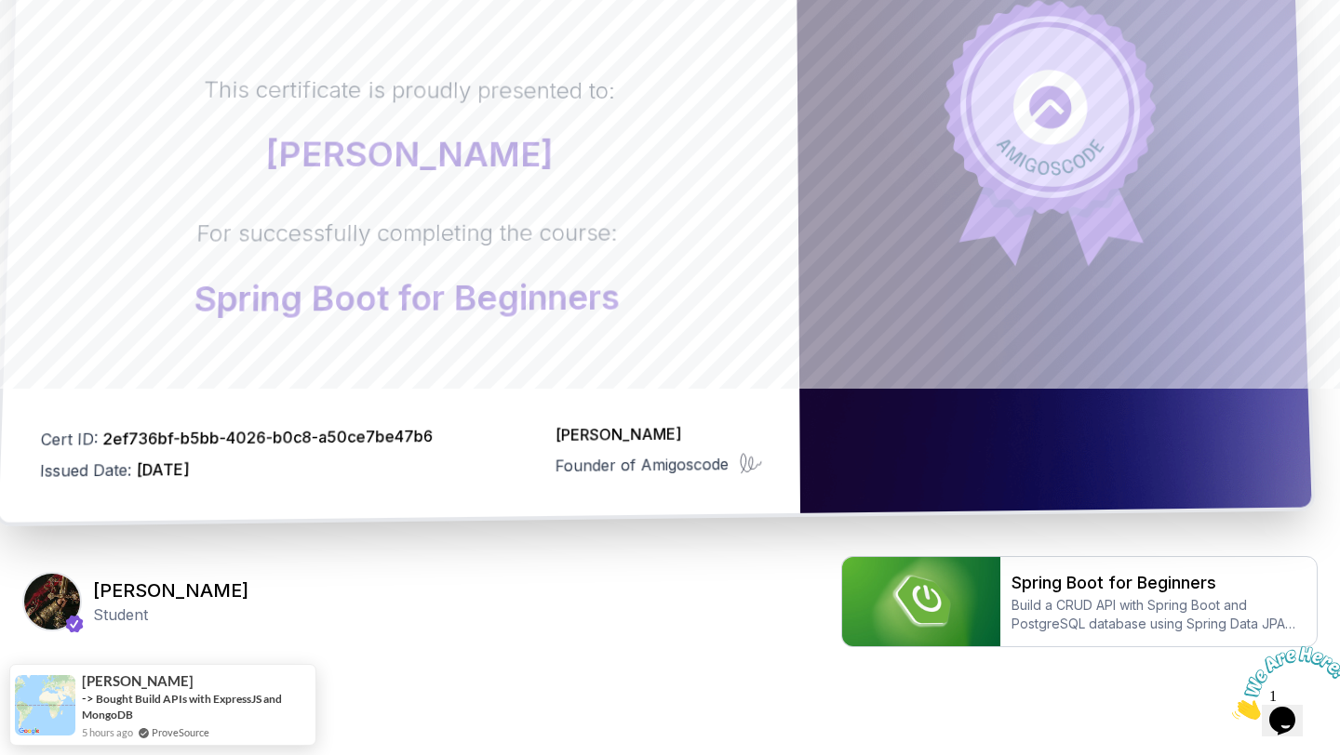
scroll to position [422, 0]
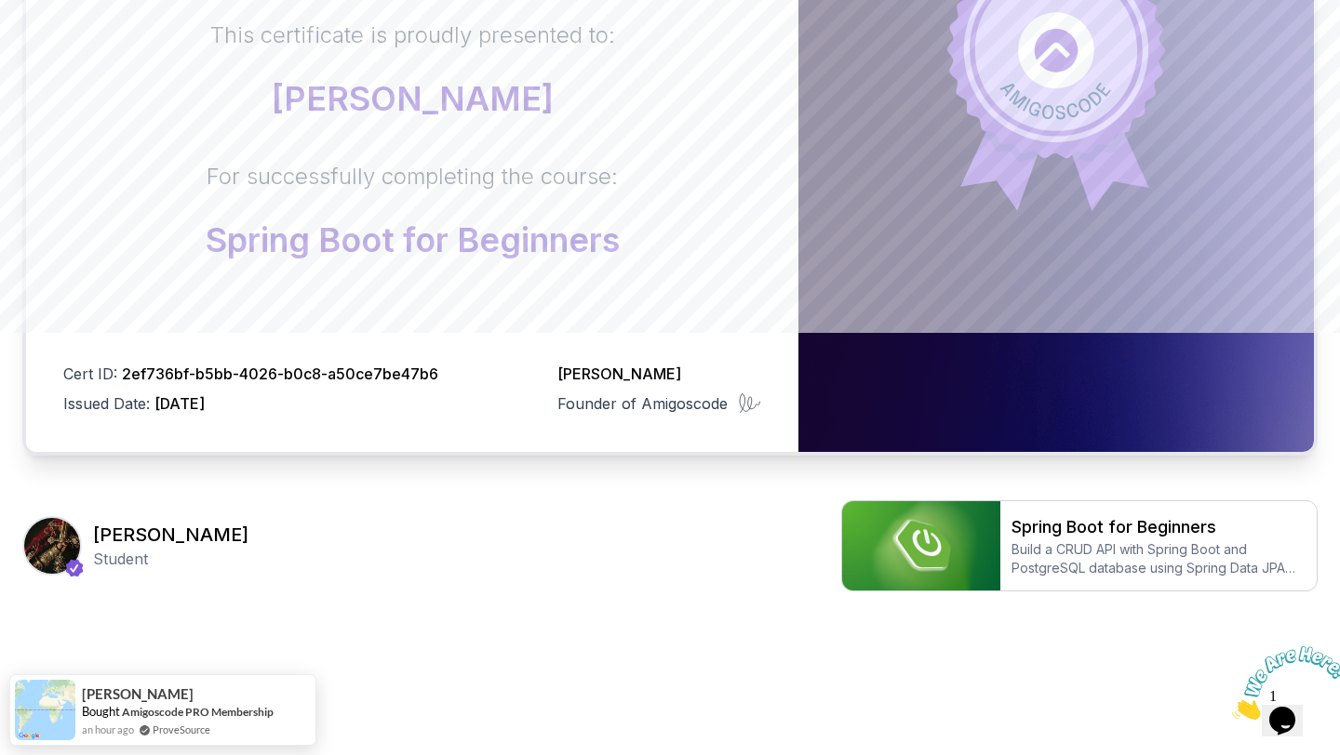
click at [939, 222] on body "Certificate This certificate is proudly presented to: Ojaswita Sharma For succe…" at bounding box center [670, 167] width 1340 height 1178
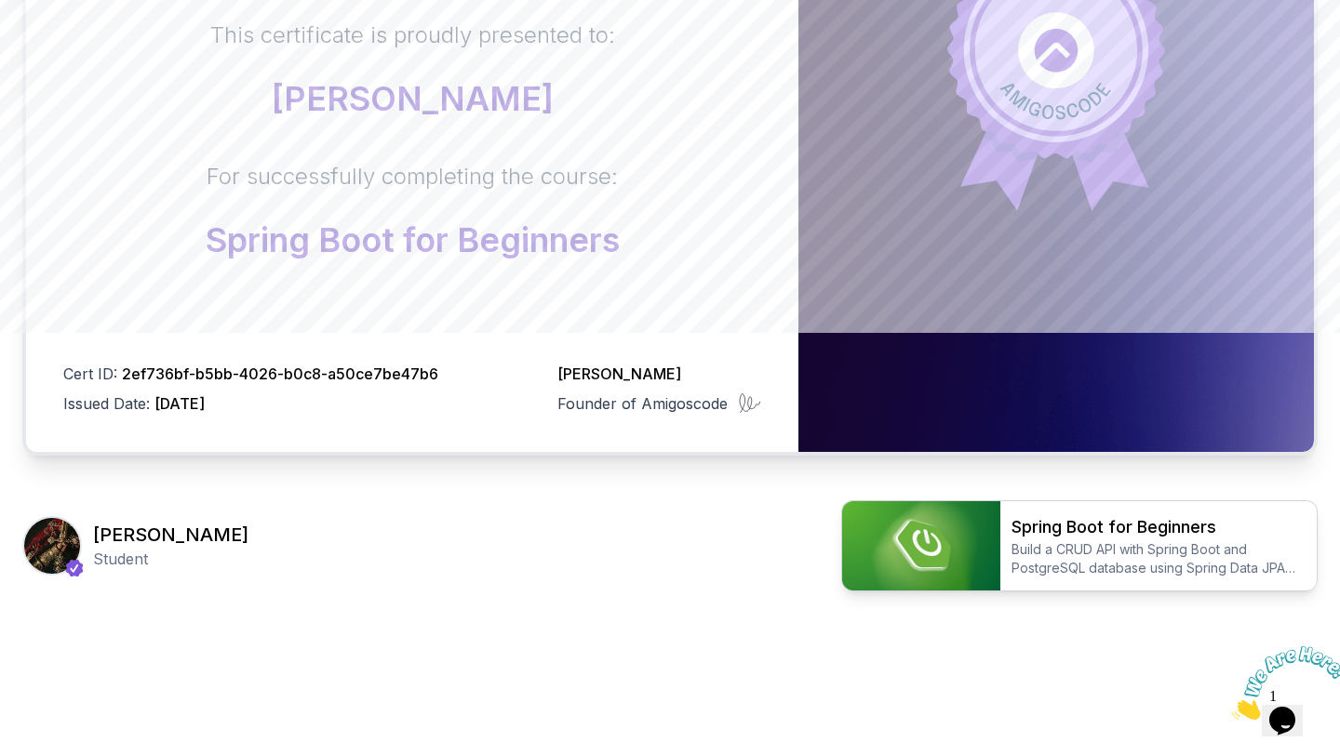
click at [1068, 562] on p "Build a CRUD API with Spring Boot and PostgreSQL database using Spring Data JPA…" at bounding box center [1158, 558] width 294 height 37
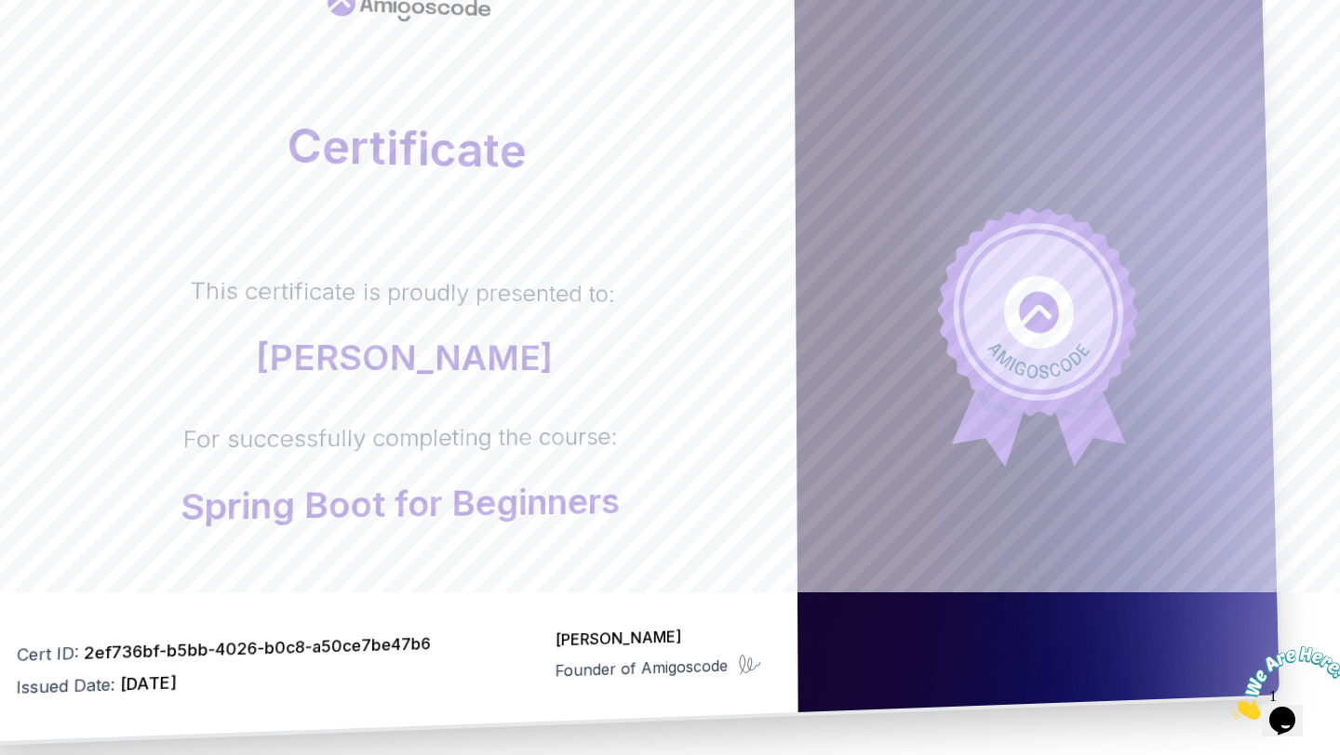
scroll to position [0, 0]
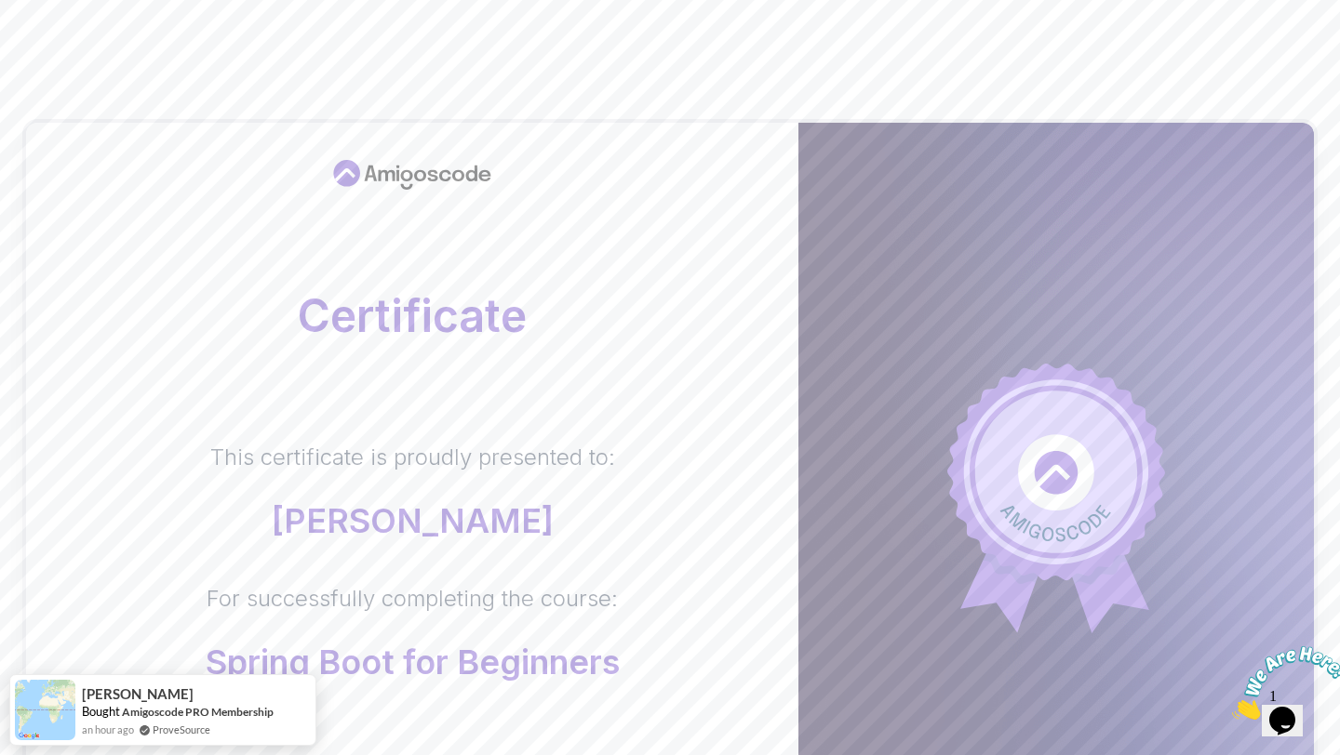
click at [937, 221] on body "Certificate This certificate is proudly presented to: Ojaswita Sharma For succe…" at bounding box center [670, 589] width 1340 height 1178
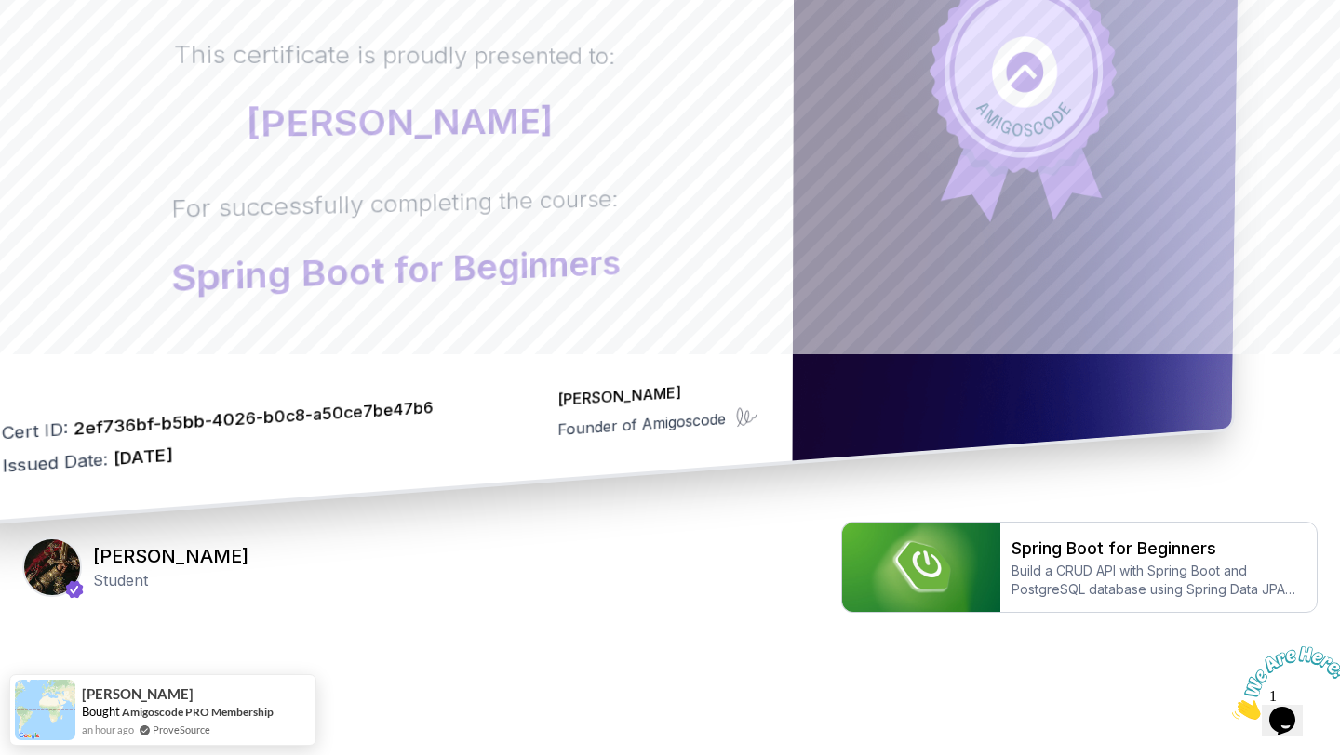
scroll to position [422, 0]
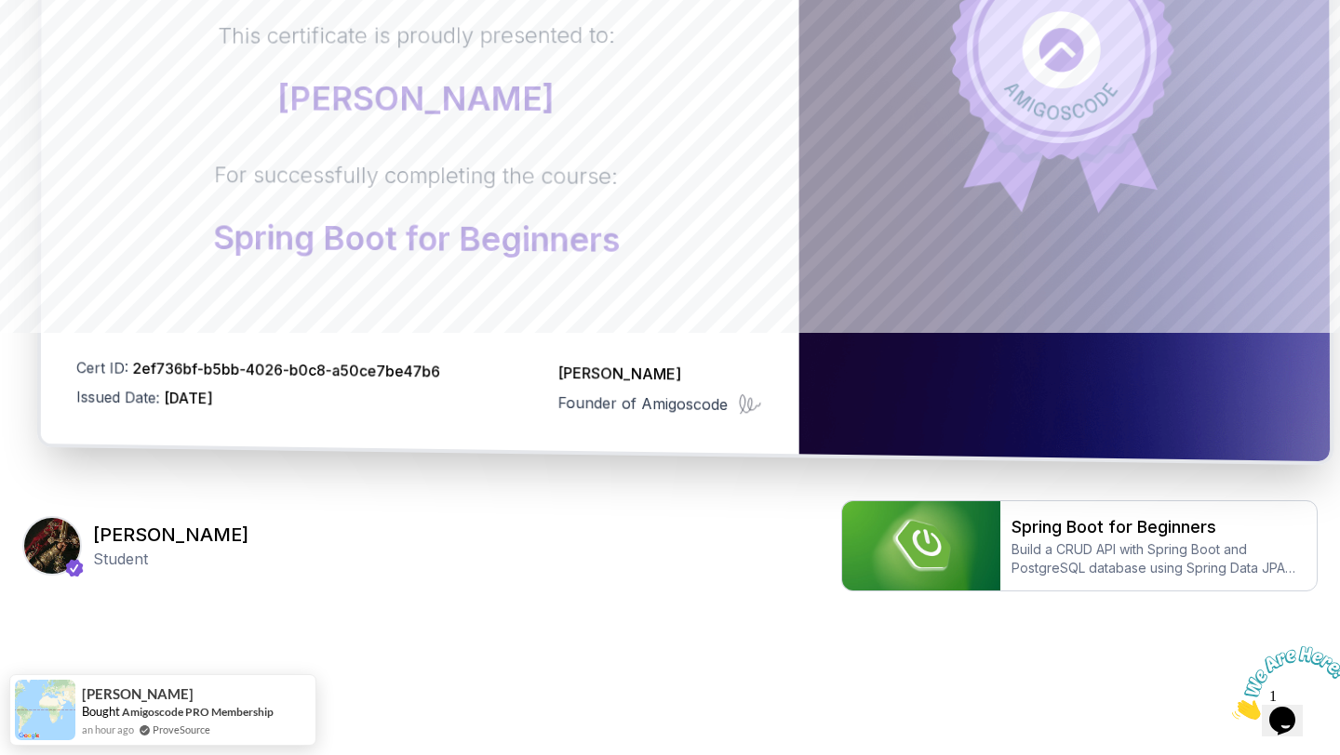
click at [615, 374] on p "Nelson Djalo" at bounding box center [660, 374] width 204 height 24
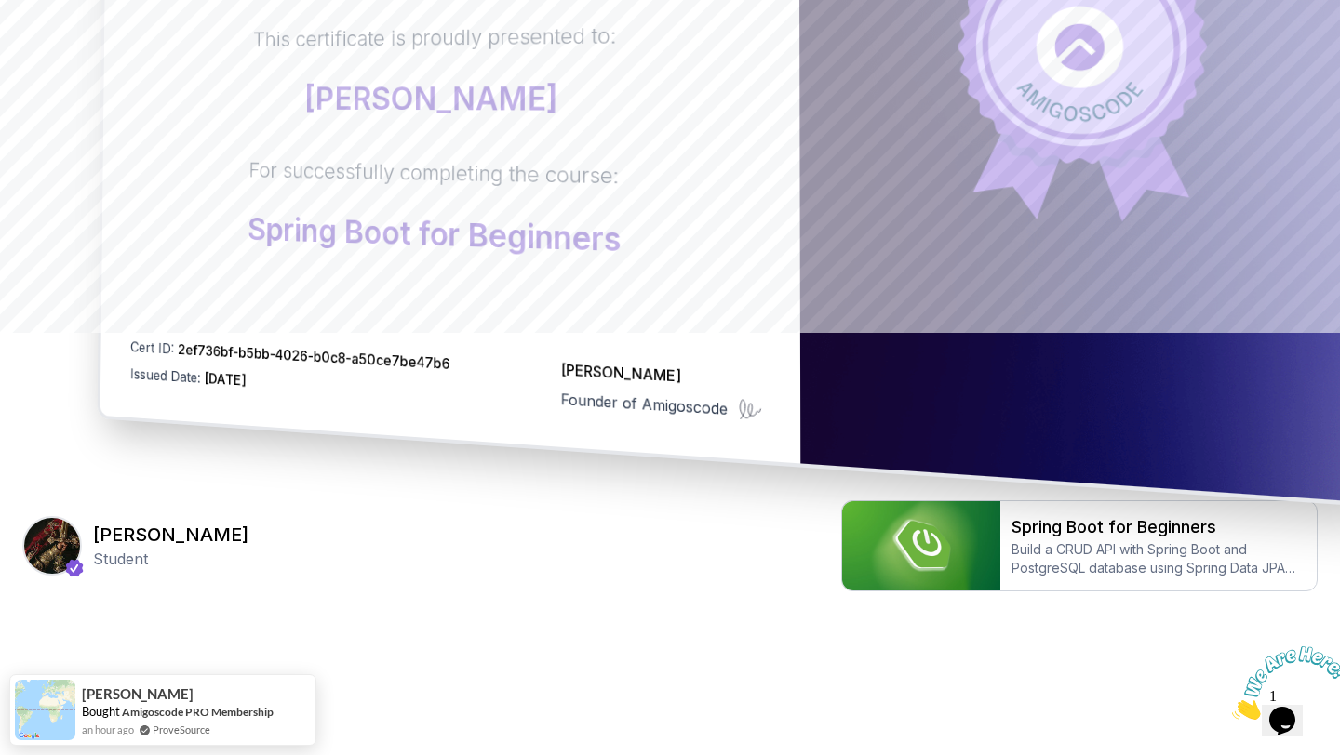
click at [346, 350] on span "2ef736bf-b5bb-4026-b0c8-a50ce7be47b6" at bounding box center [314, 356] width 273 height 33
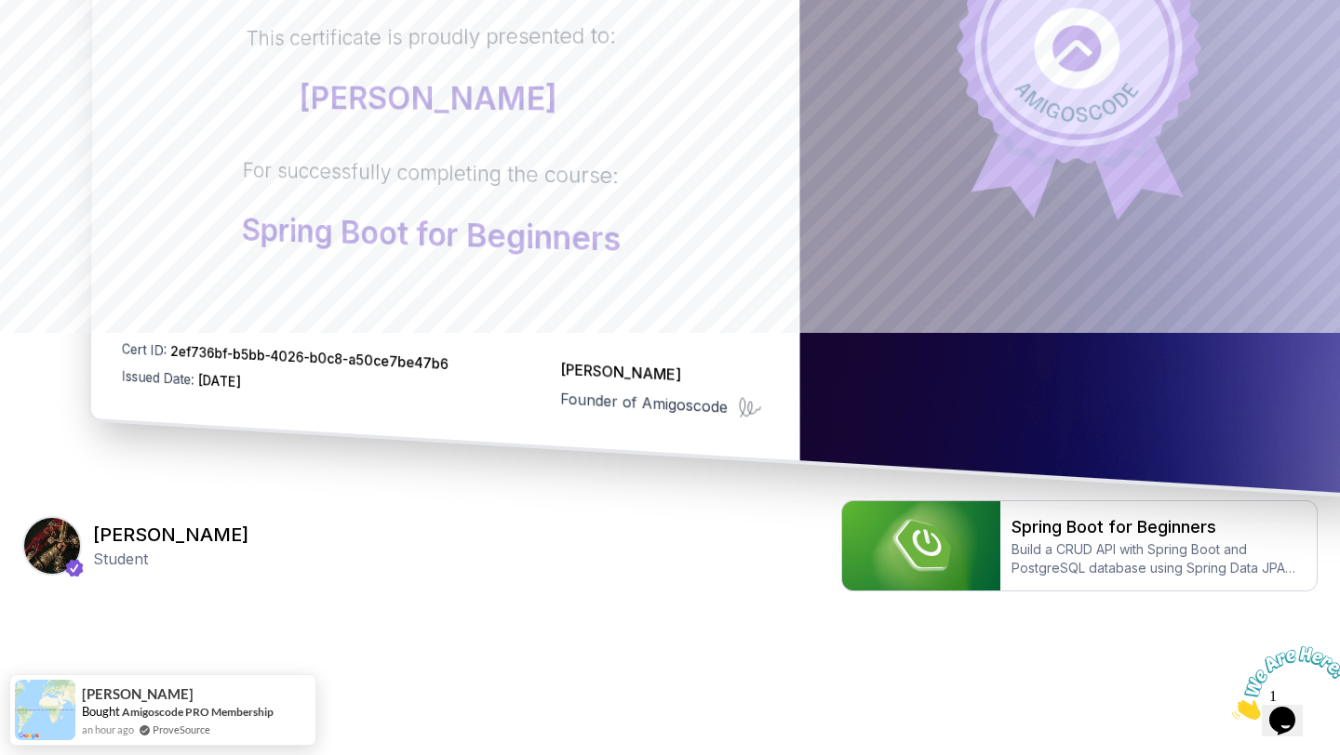
click at [433, 370] on span "2ef736bf-b5bb-4026-b0c8-a50ce7be47b6" at bounding box center [309, 357] width 278 height 31
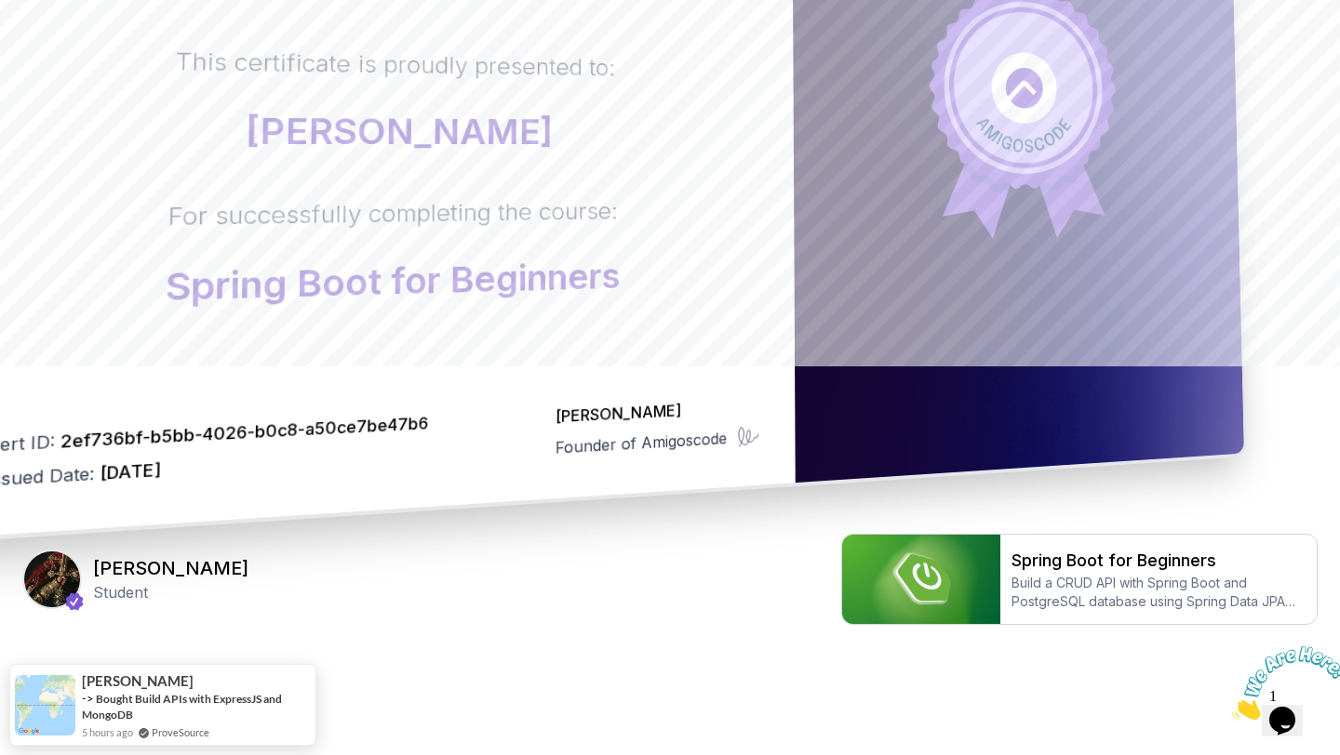
scroll to position [422, 0]
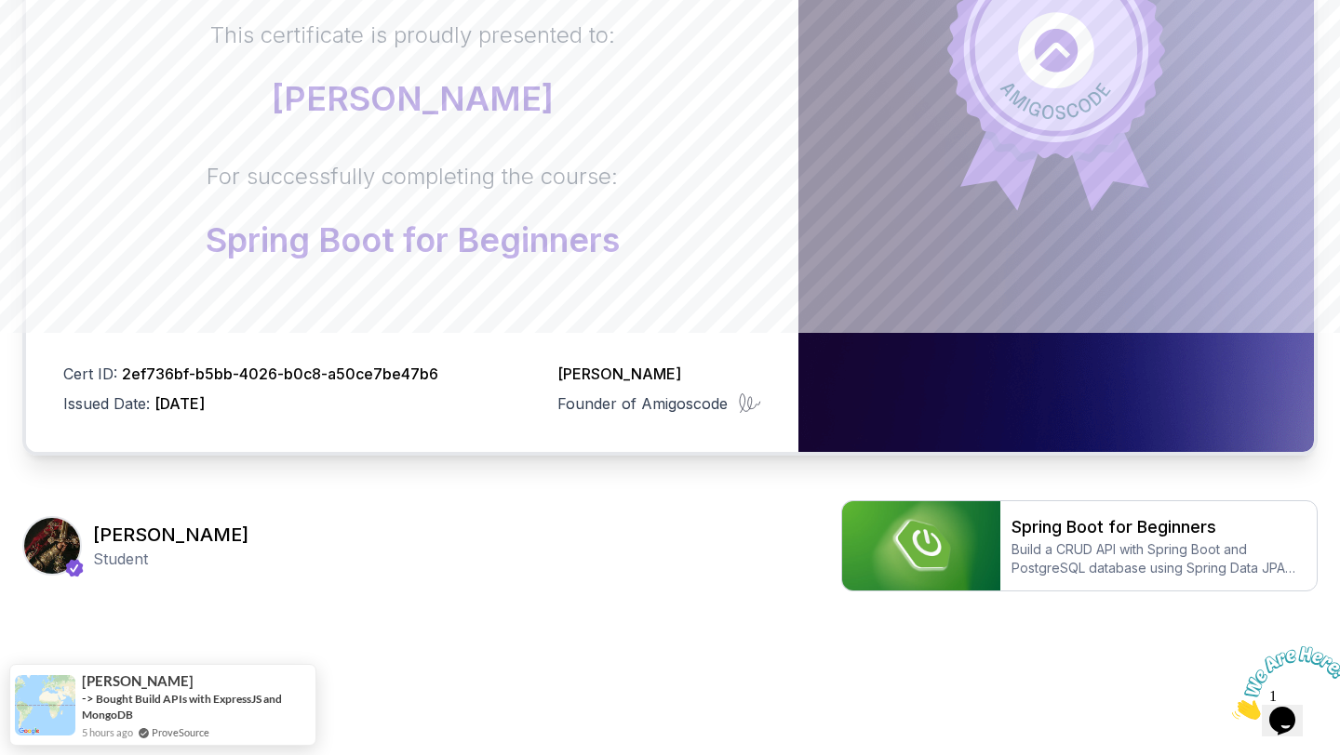
click at [1284, 696] on img at bounding box center [1289, 683] width 115 height 73
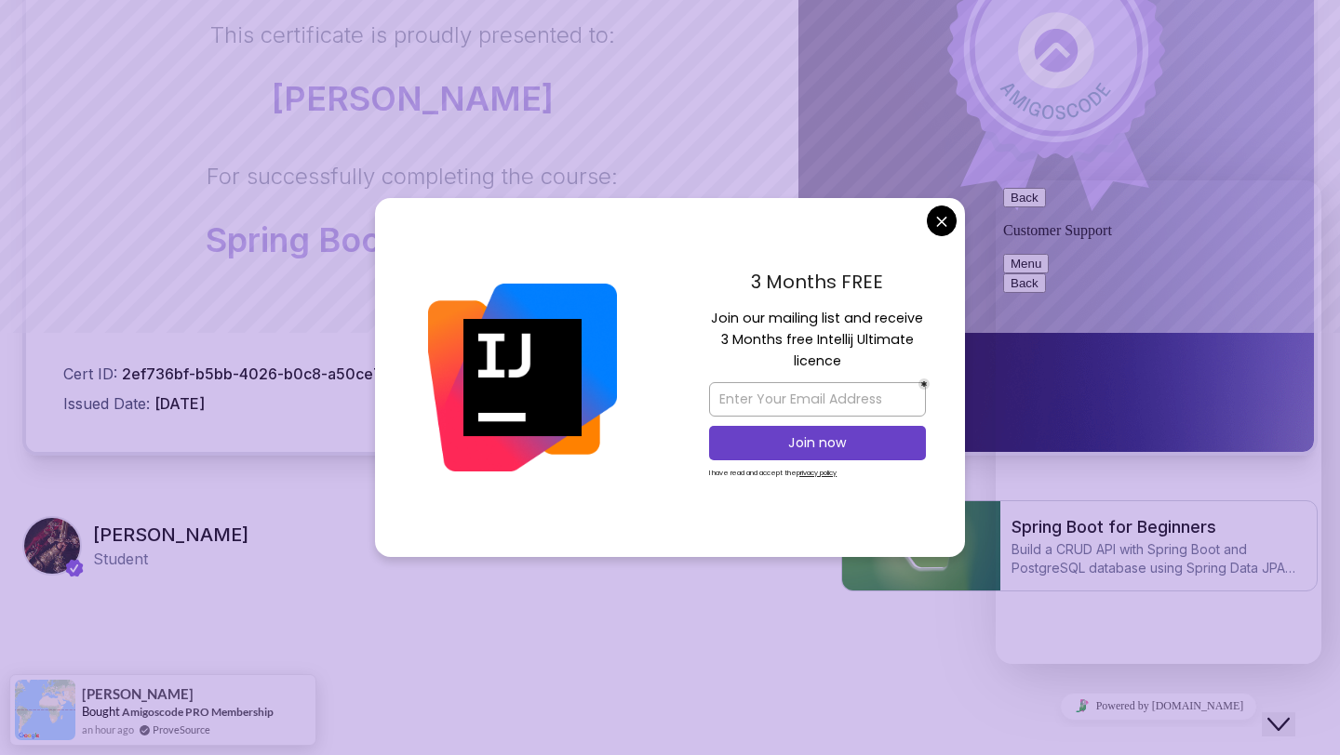
click at [946, 225] on body "Certificate This certificate is proudly presented to: Ojaswita Sharma For succe…" at bounding box center [670, 167] width 1340 height 1178
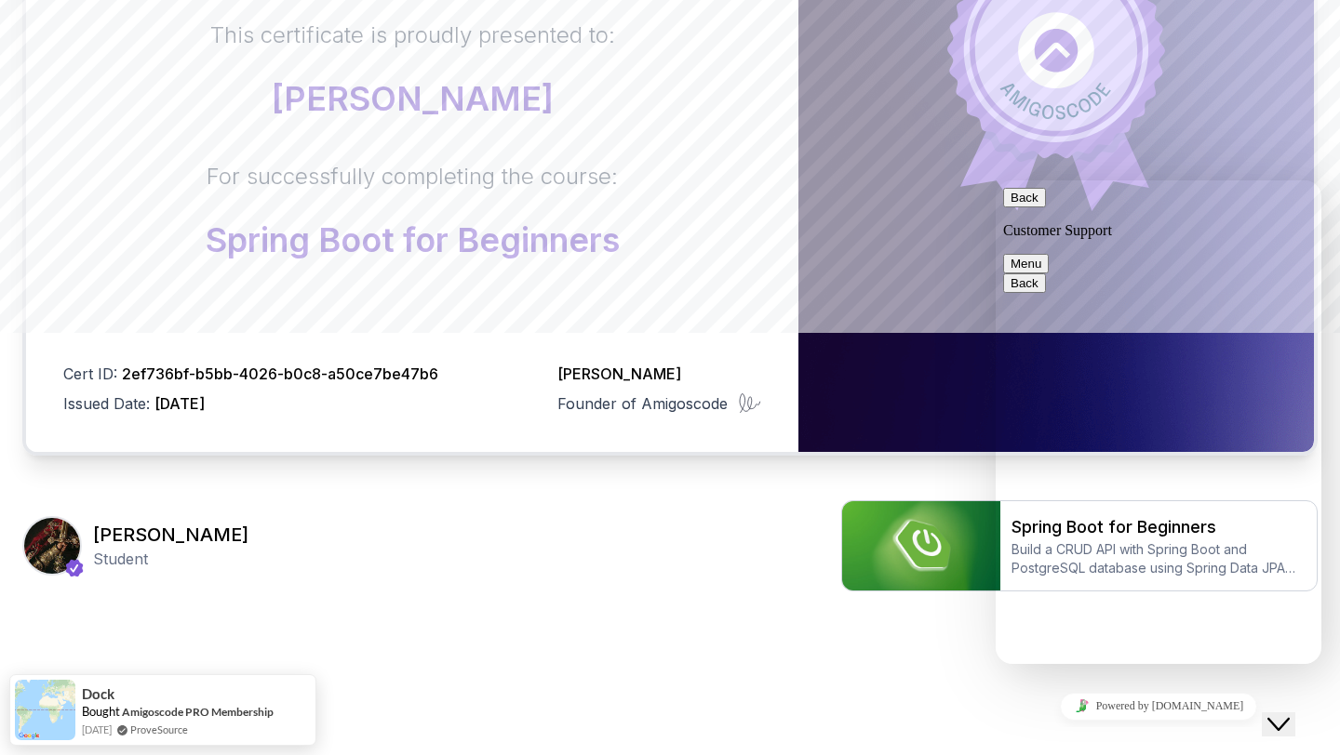
type textarea "how to share this with linkd in"
click at [1018, 205] on button "Back" at bounding box center [1024, 198] width 43 height 20
click at [1282, 713] on icon "Close Chat This icon closes the chat window." at bounding box center [1278, 724] width 22 height 22
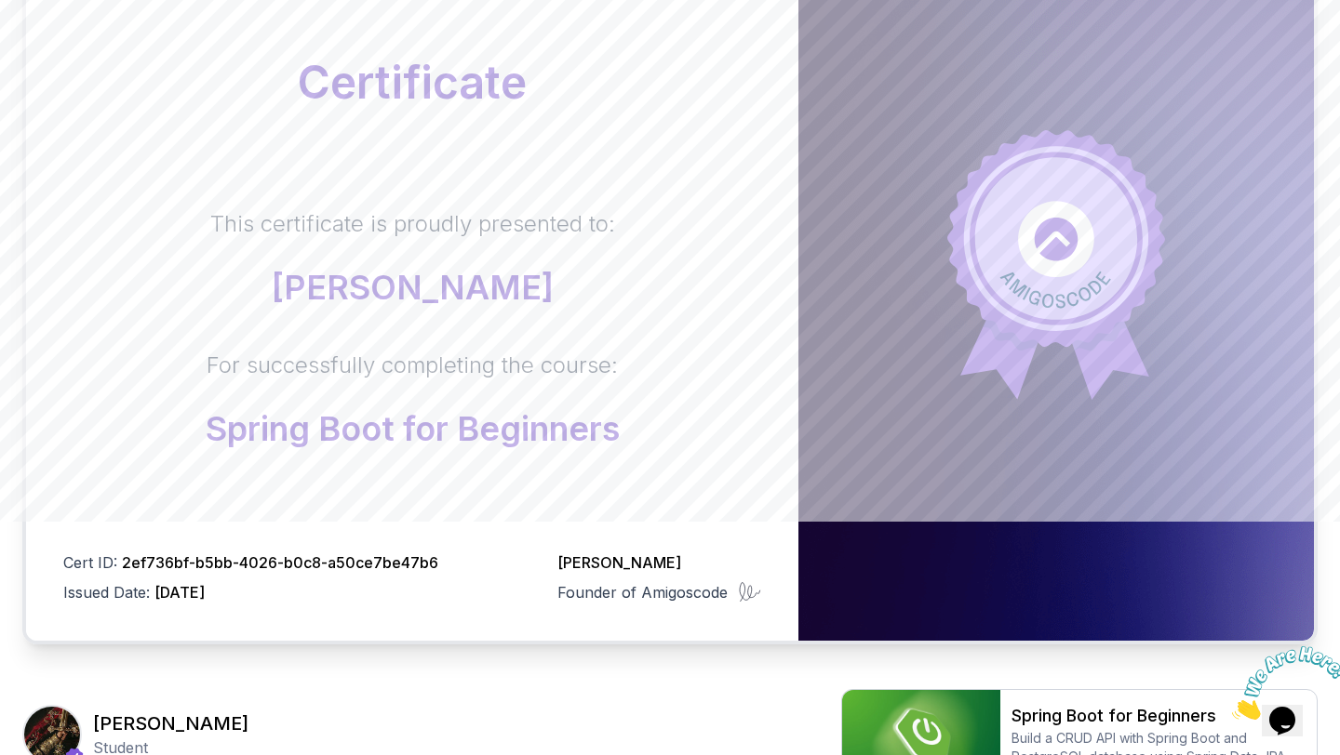
scroll to position [0, 0]
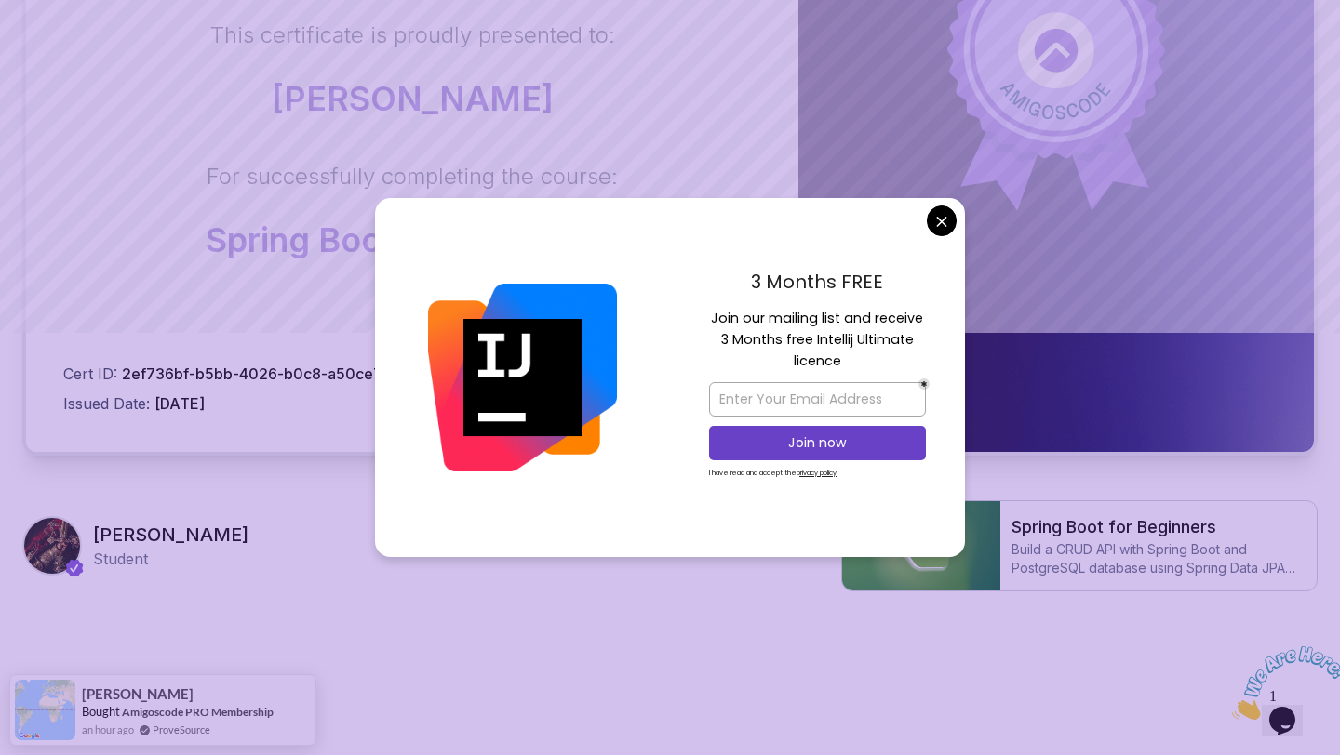
click at [951, 212] on body "Certificate This certificate is proudly presented to: [PERSON_NAME] For success…" at bounding box center [670, 167] width 1340 height 1178
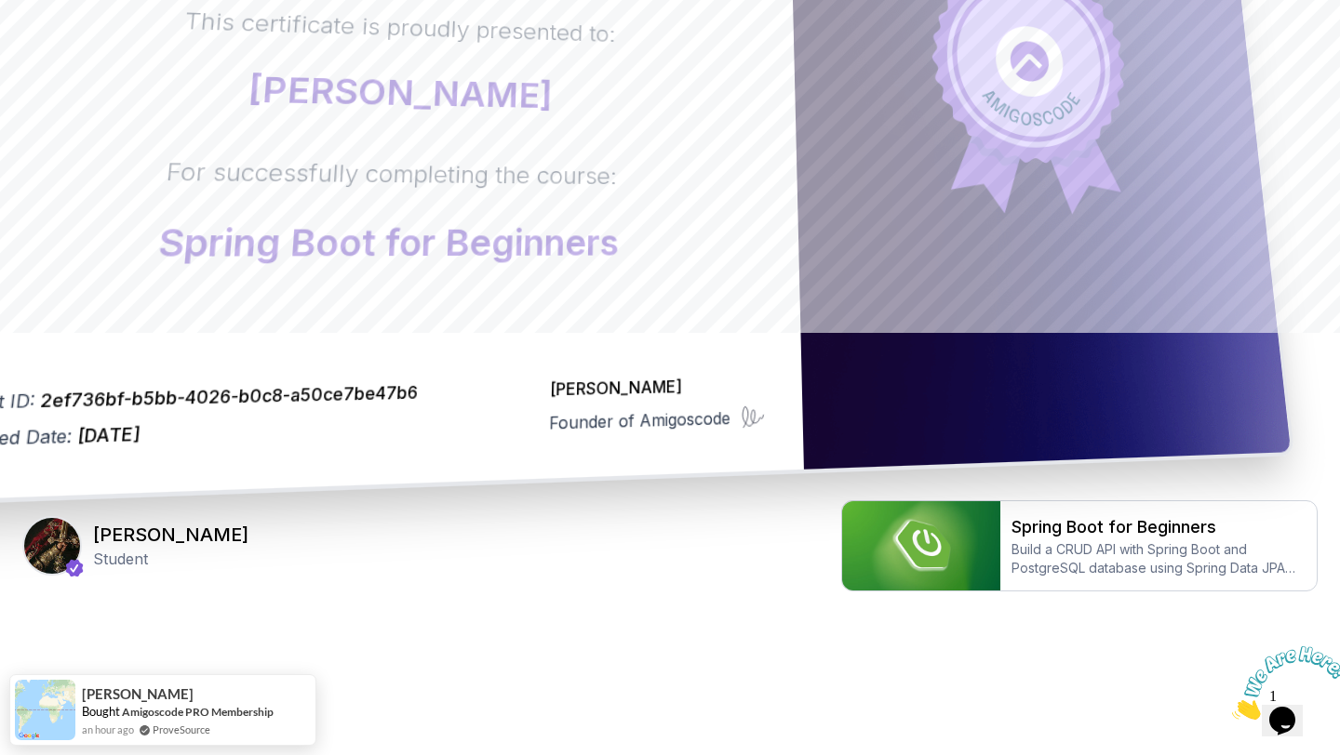
scroll to position [387, 0]
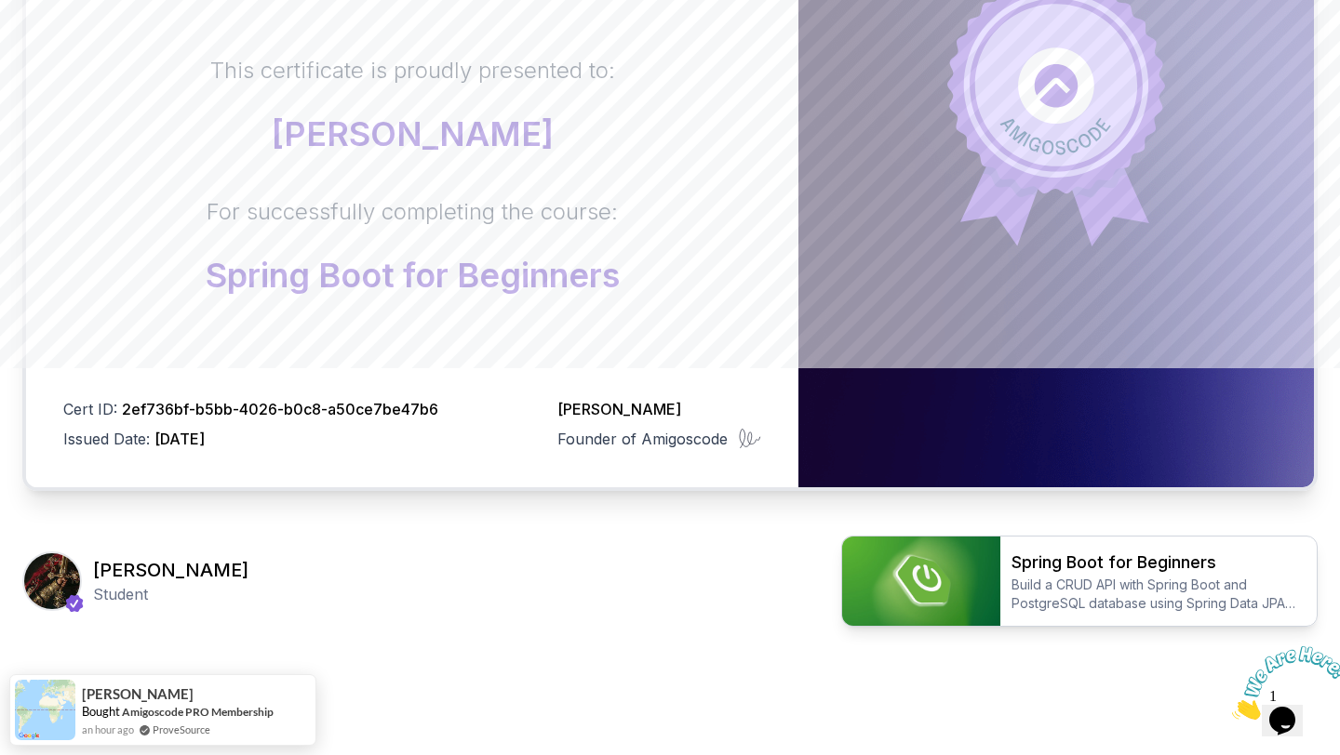
click at [912, 593] on img at bounding box center [921, 581] width 158 height 89
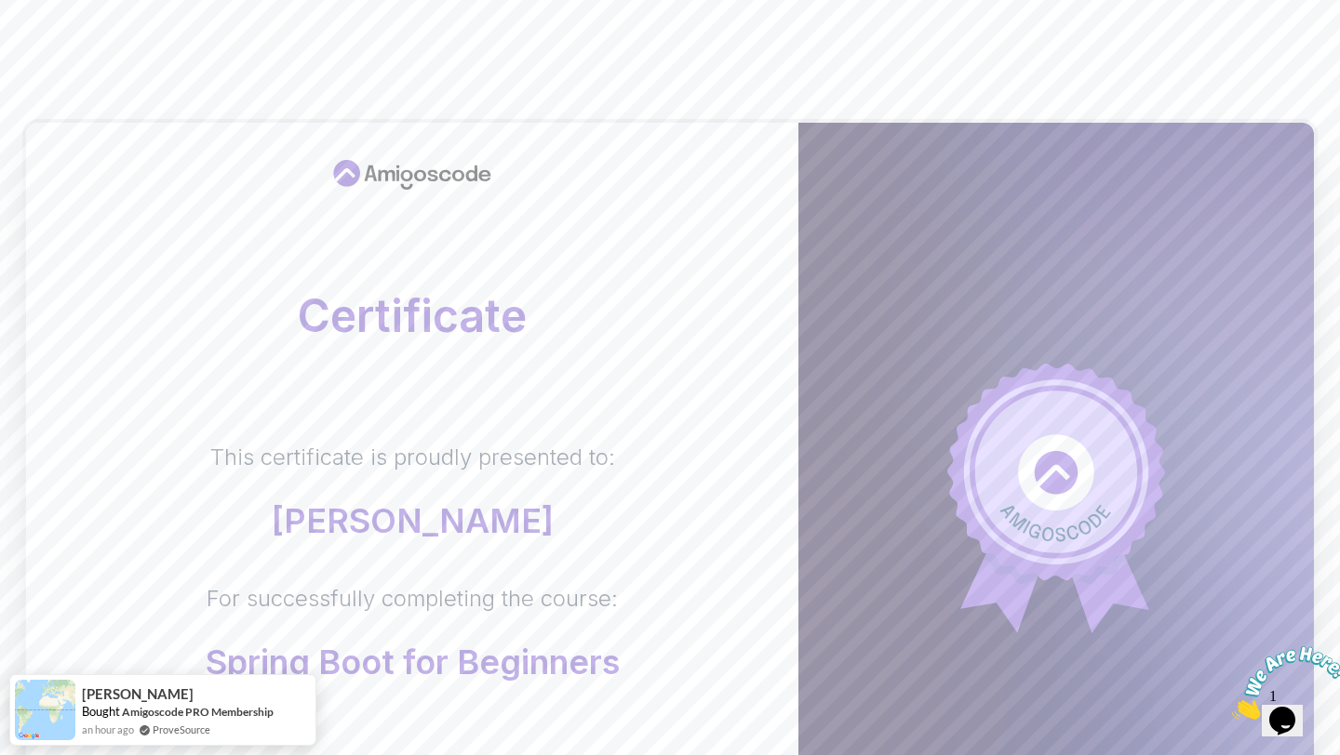
scroll to position [422, 0]
